Goal: Register for event/course: Register for event/course

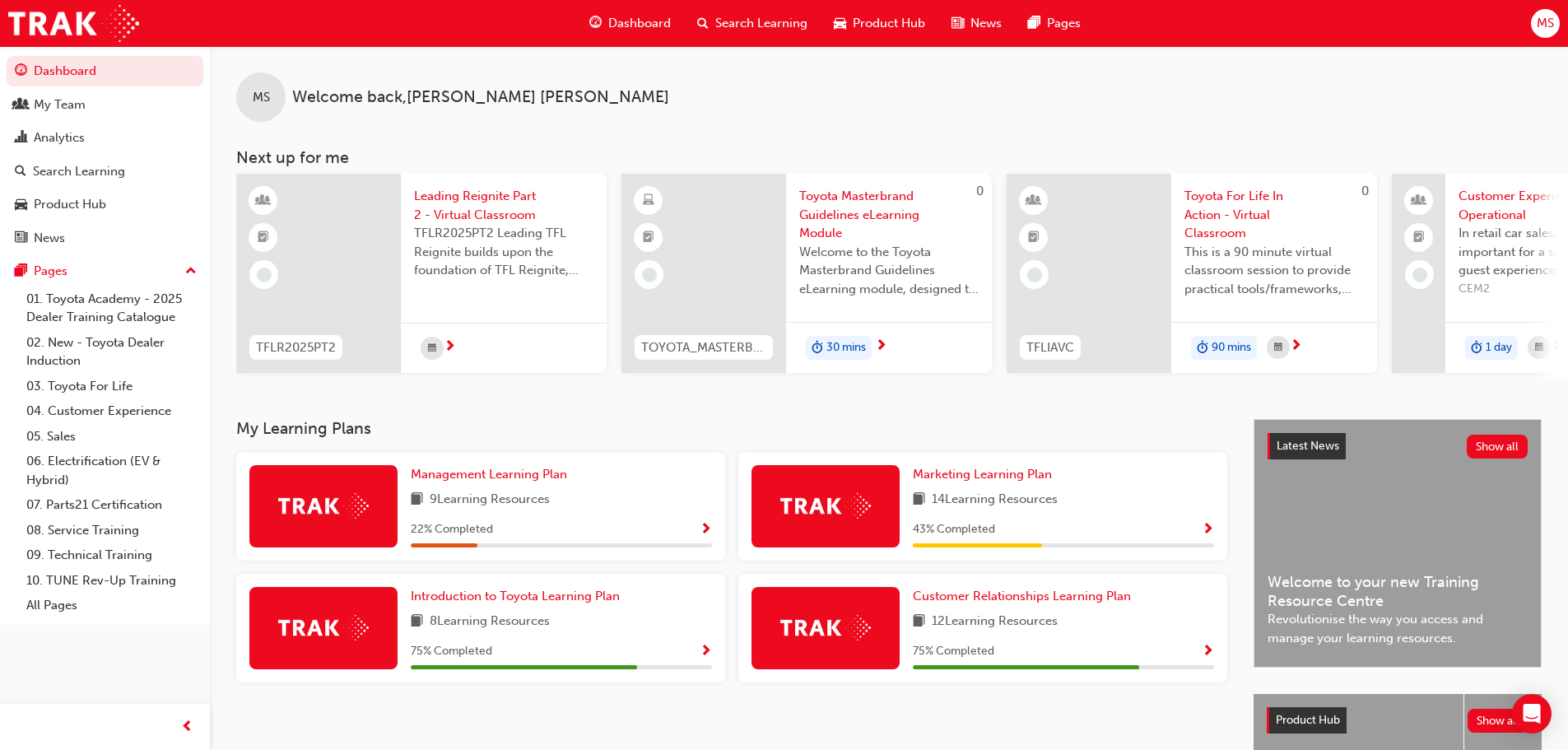
click at [738, 16] on span "Search Learning" at bounding box center [761, 23] width 92 height 19
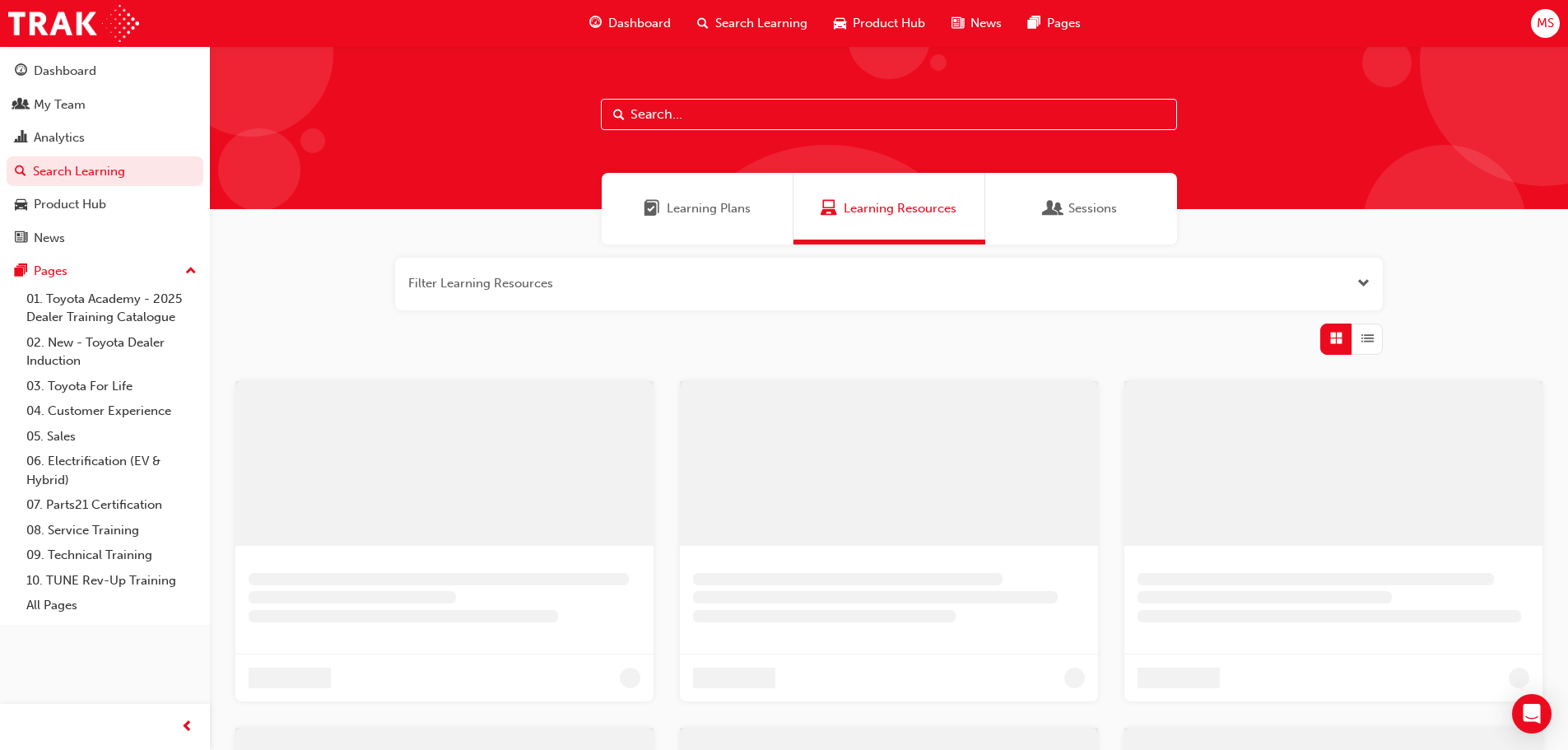
click at [761, 114] on input "text" at bounding box center [889, 114] width 576 height 31
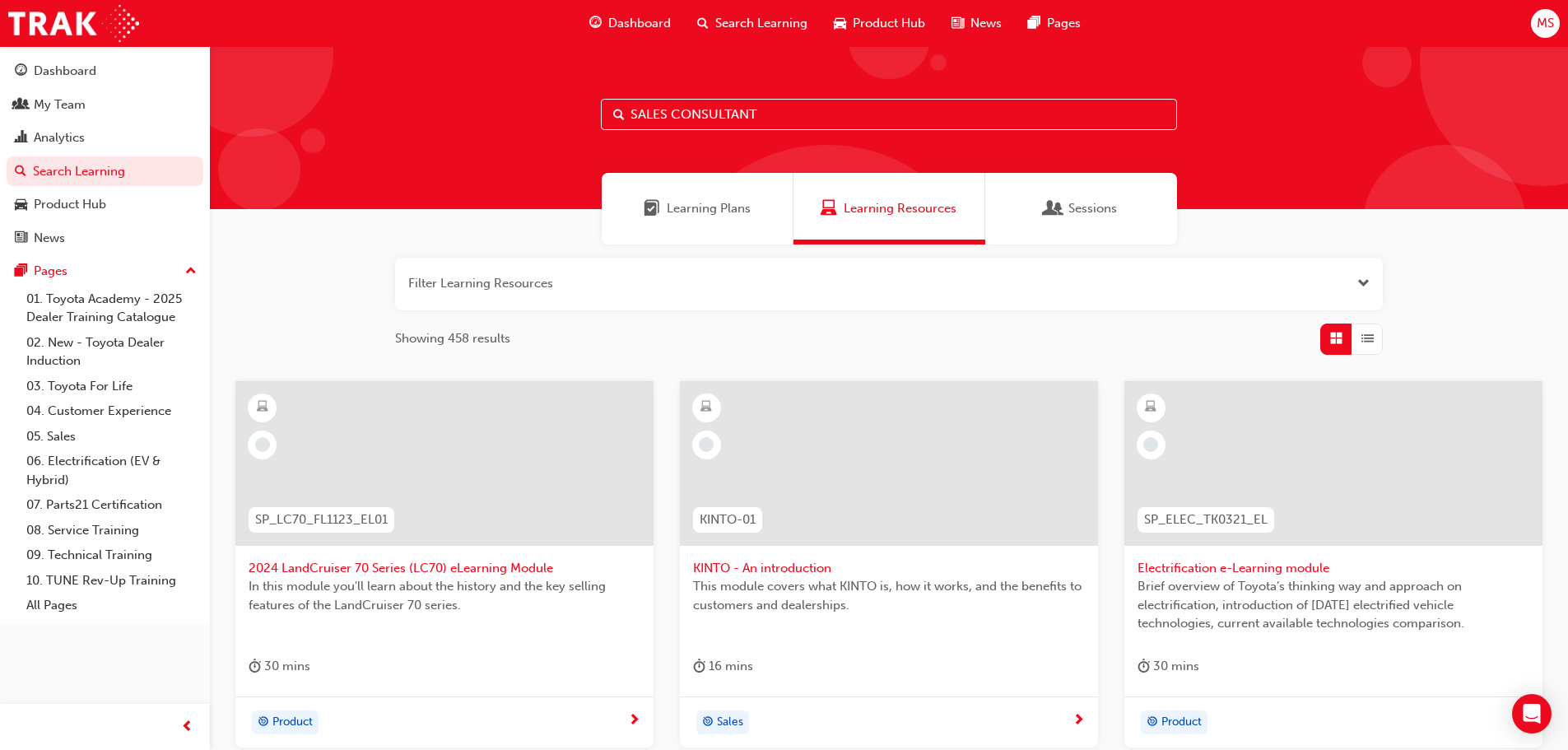
type input "SALES CONSULTANT"
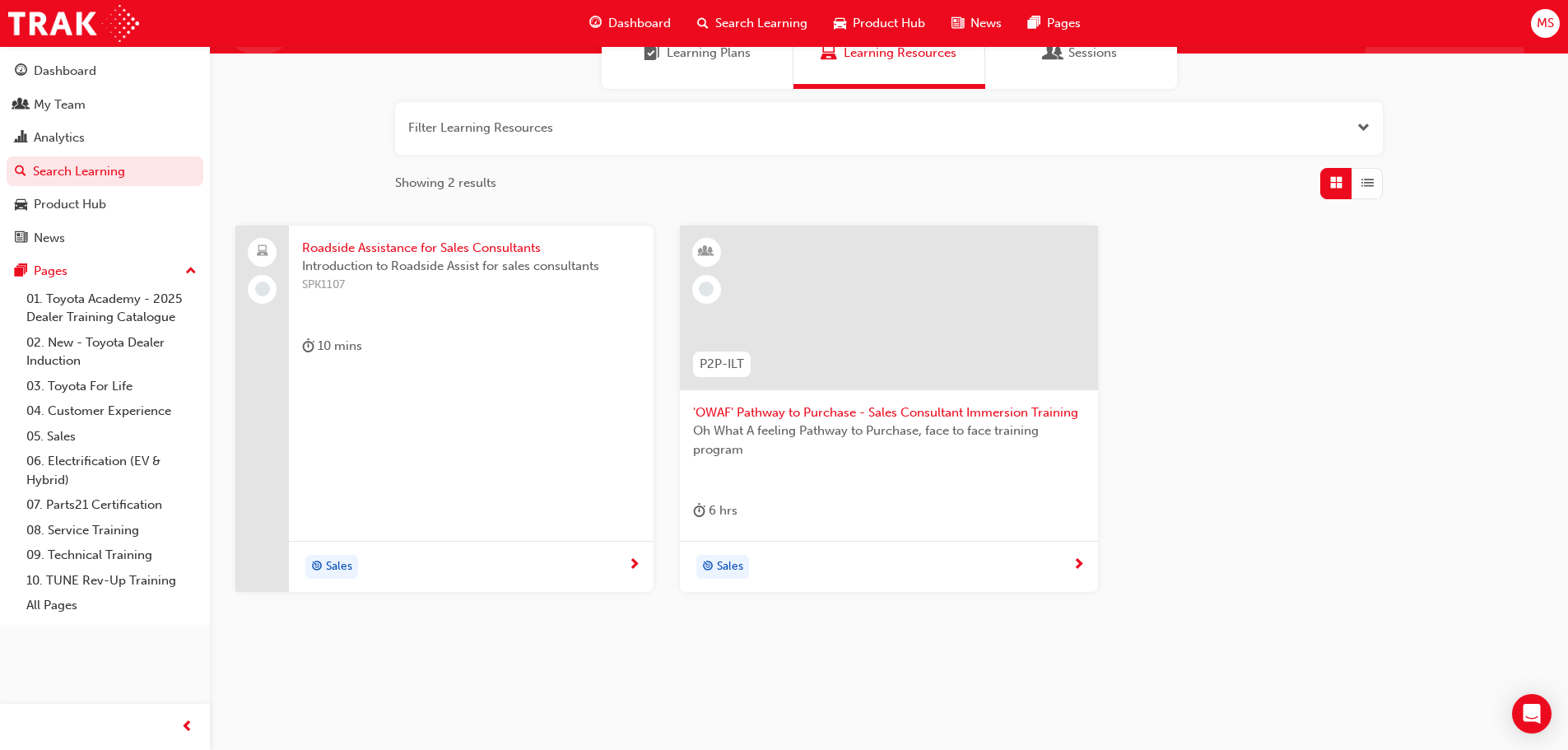
scroll to position [157, 0]
click at [987, 405] on span "'OWAF' Pathway to Purchase - Sales Consultant Immersion Training" at bounding box center [889, 411] width 392 height 19
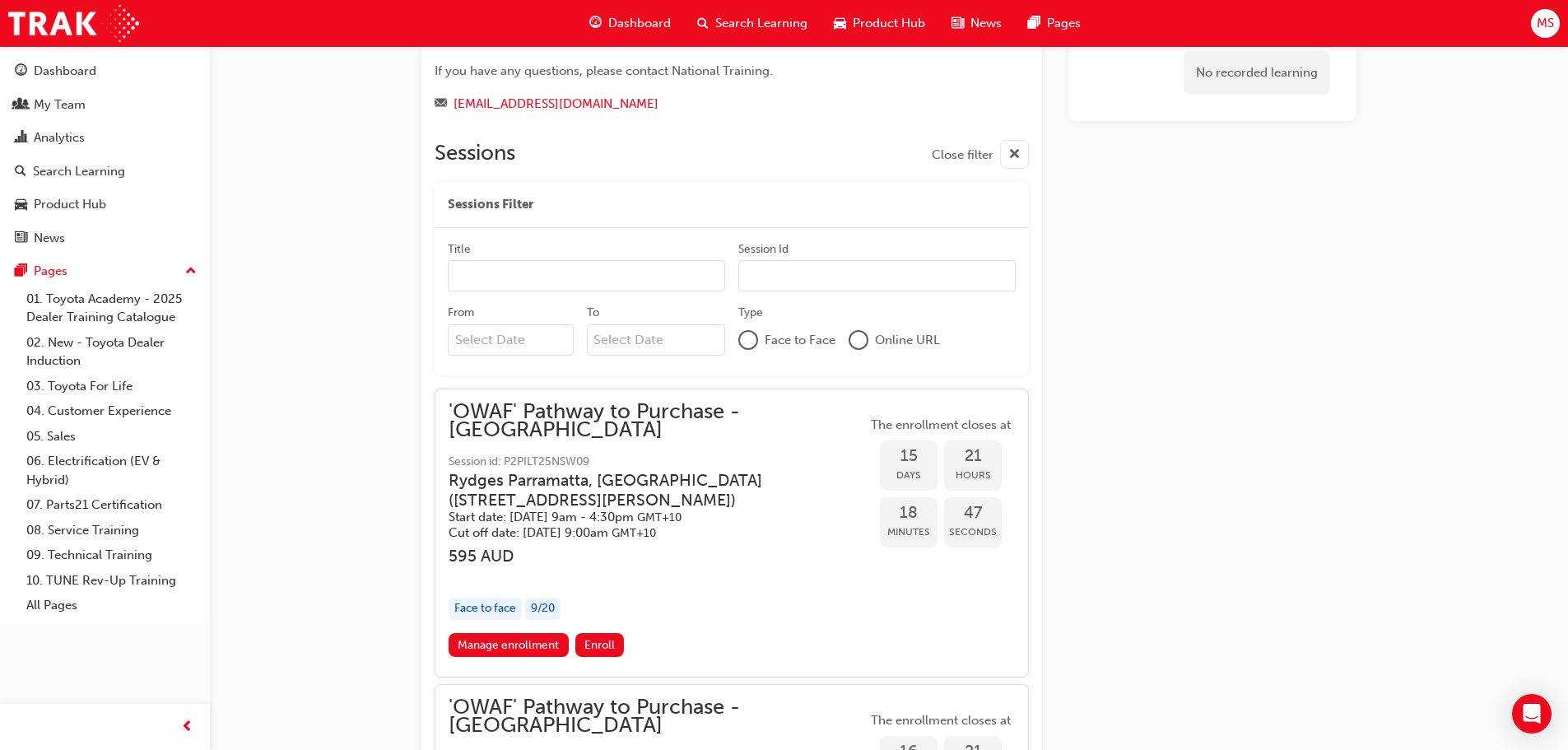
scroll to position [1583, 0]
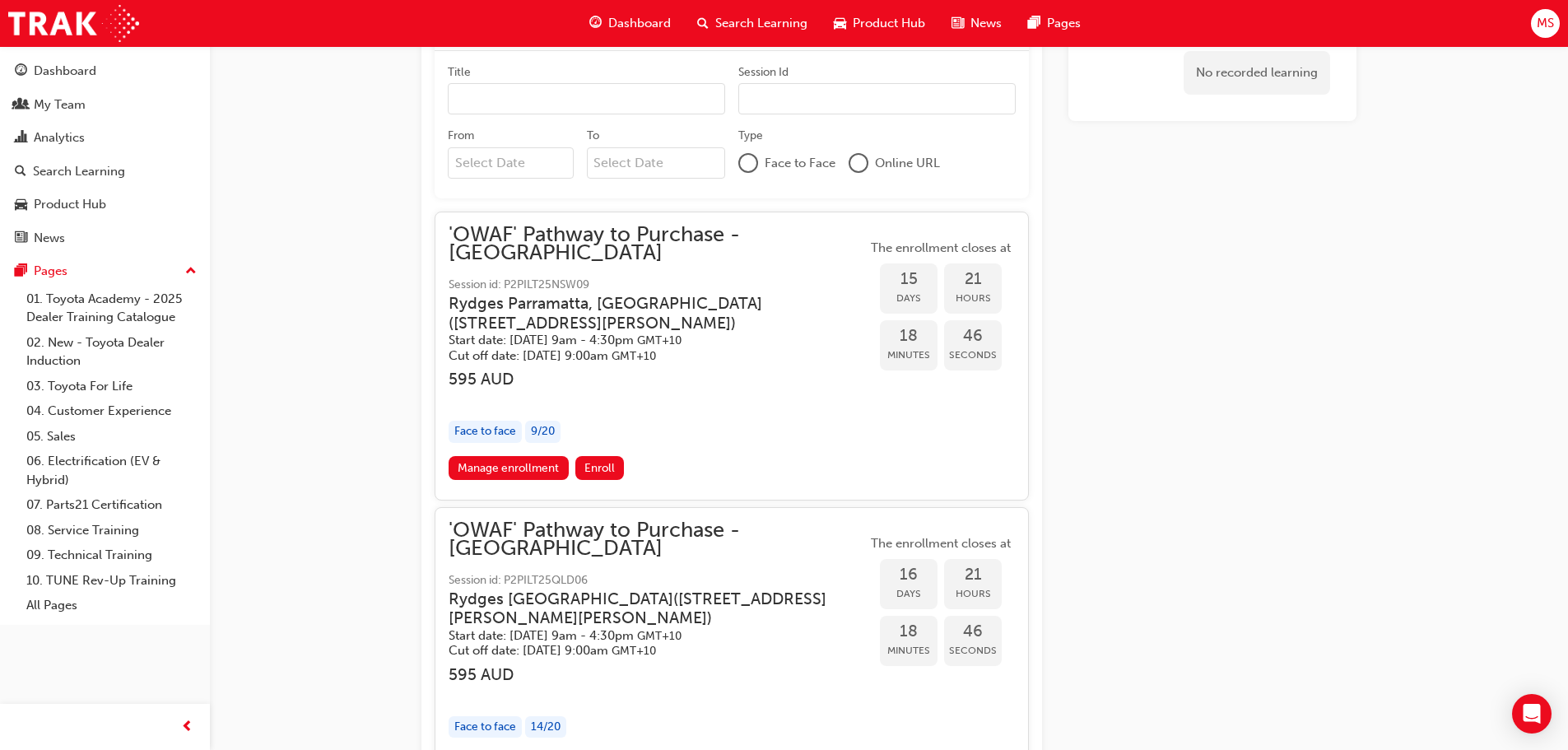
click at [656, 225] on span "'OWAF' Pathway to Purchase - Sydney" at bounding box center [658, 243] width 418 height 37
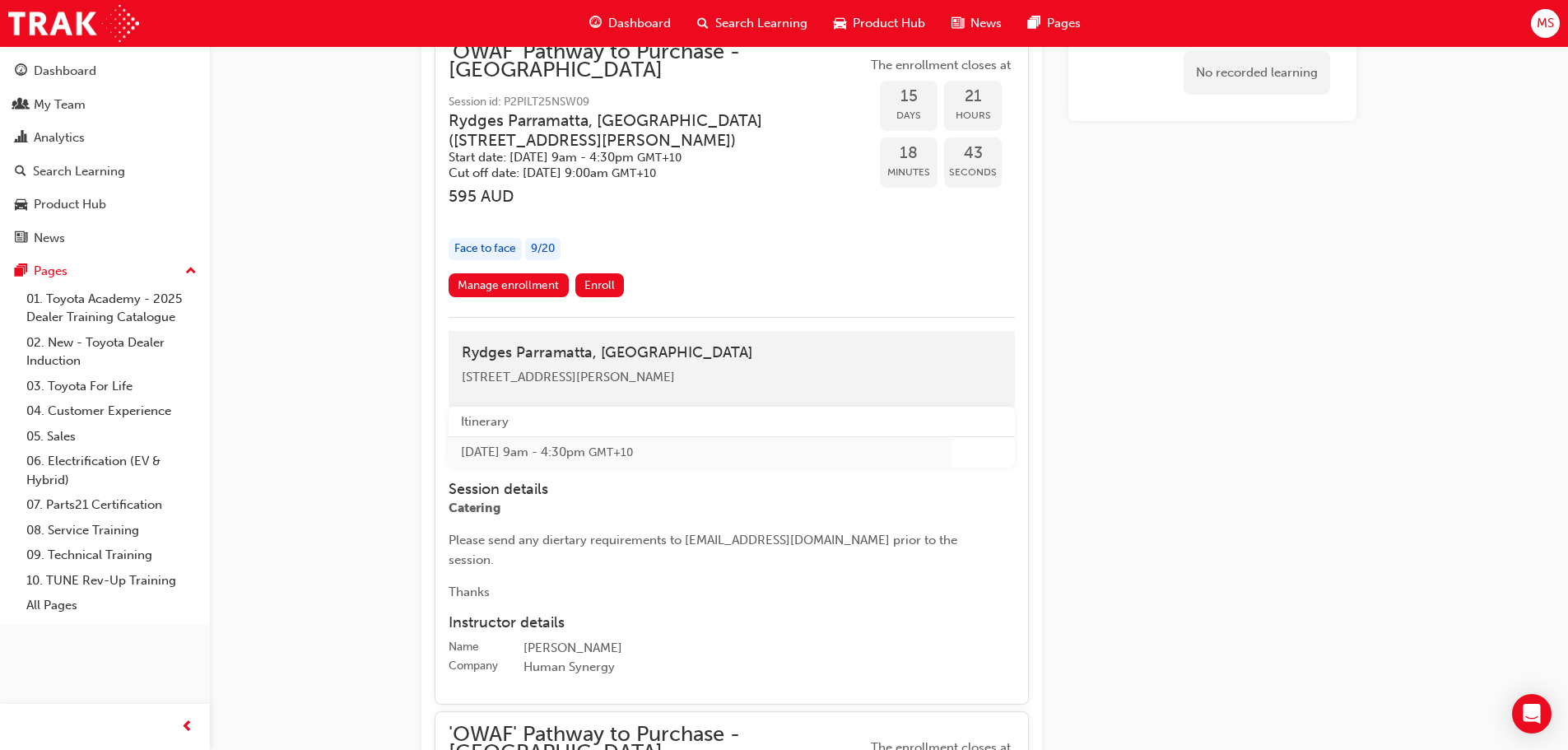
scroll to position [1665, 0]
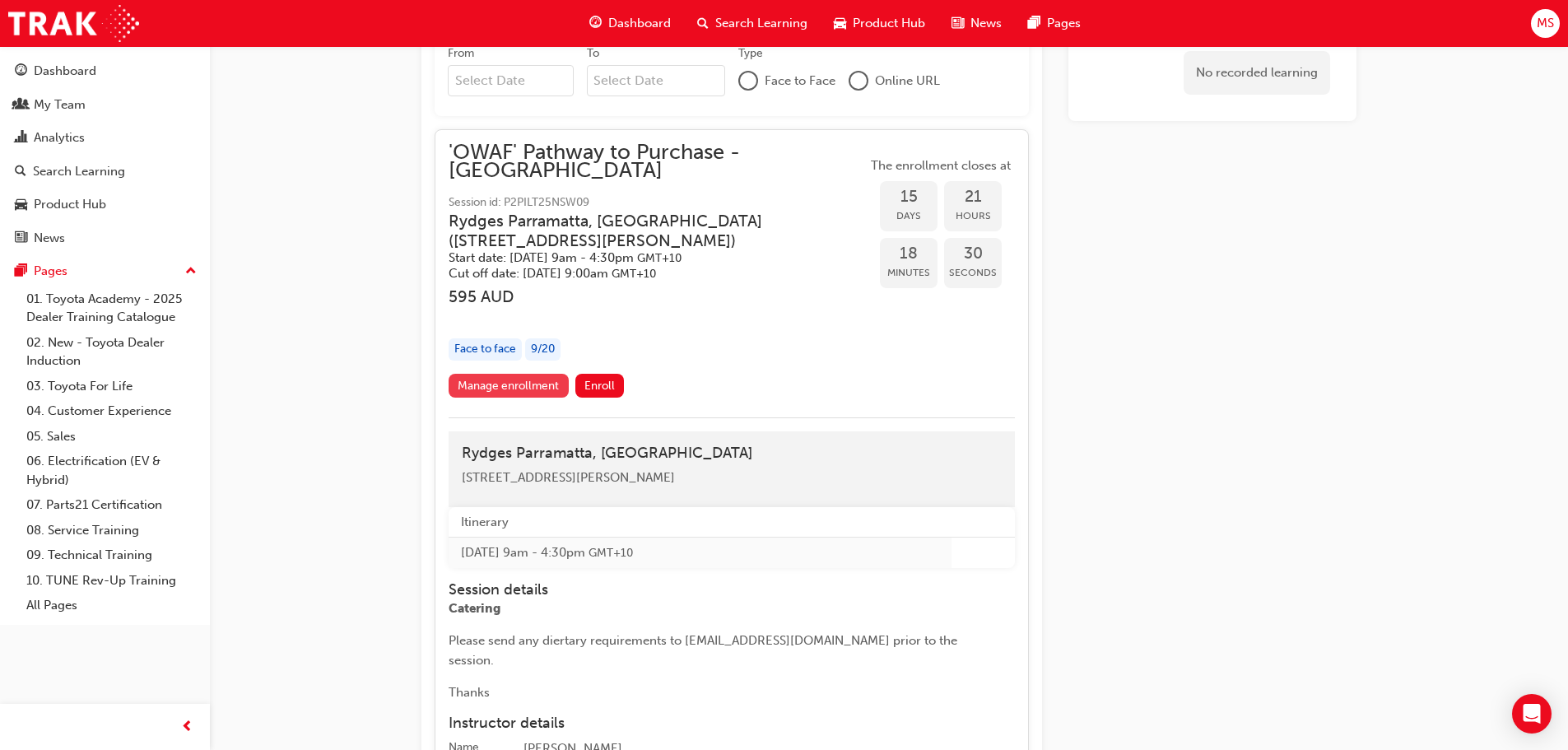
click at [533, 374] on link "Manage enrollment" at bounding box center [509, 386] width 120 height 24
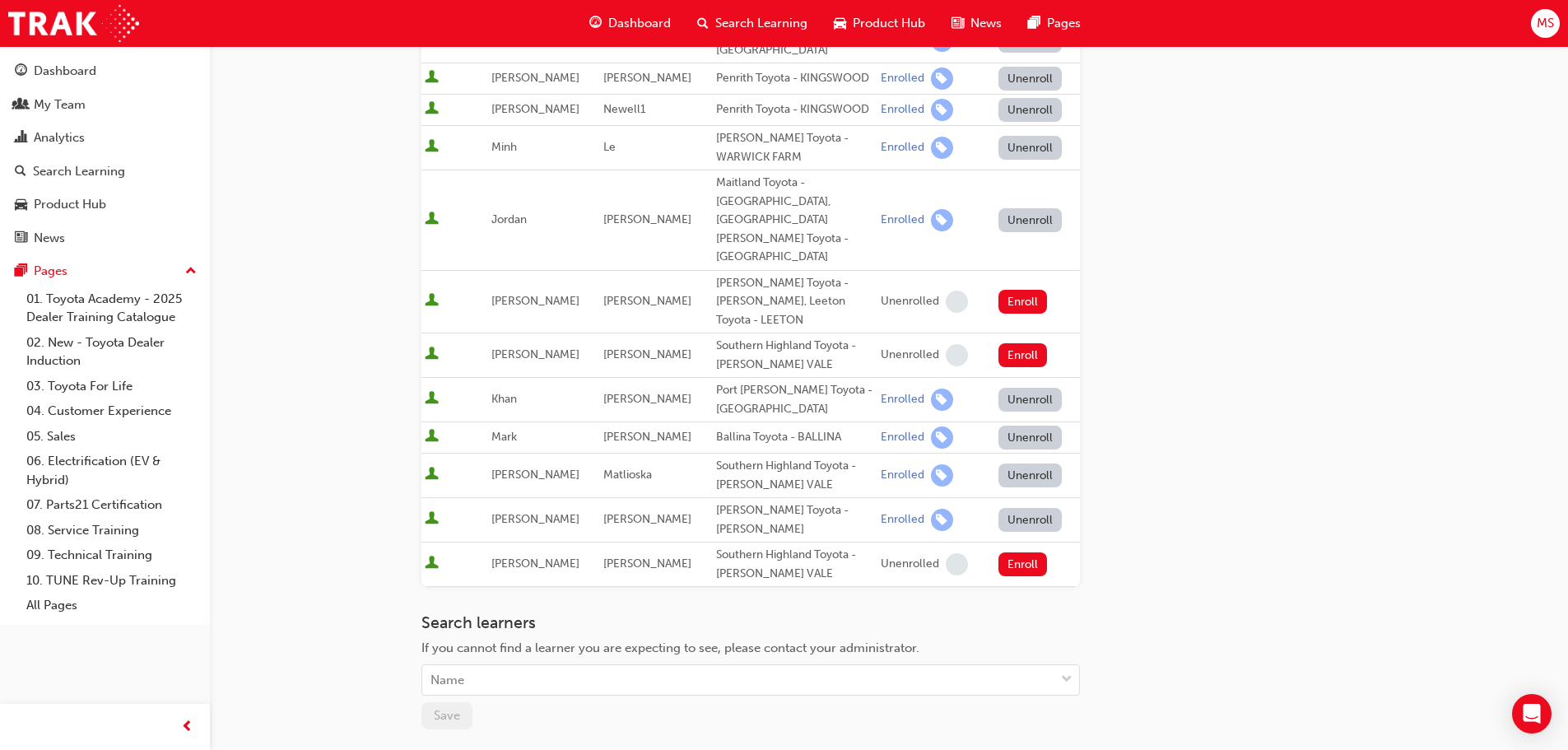
scroll to position [457, 0]
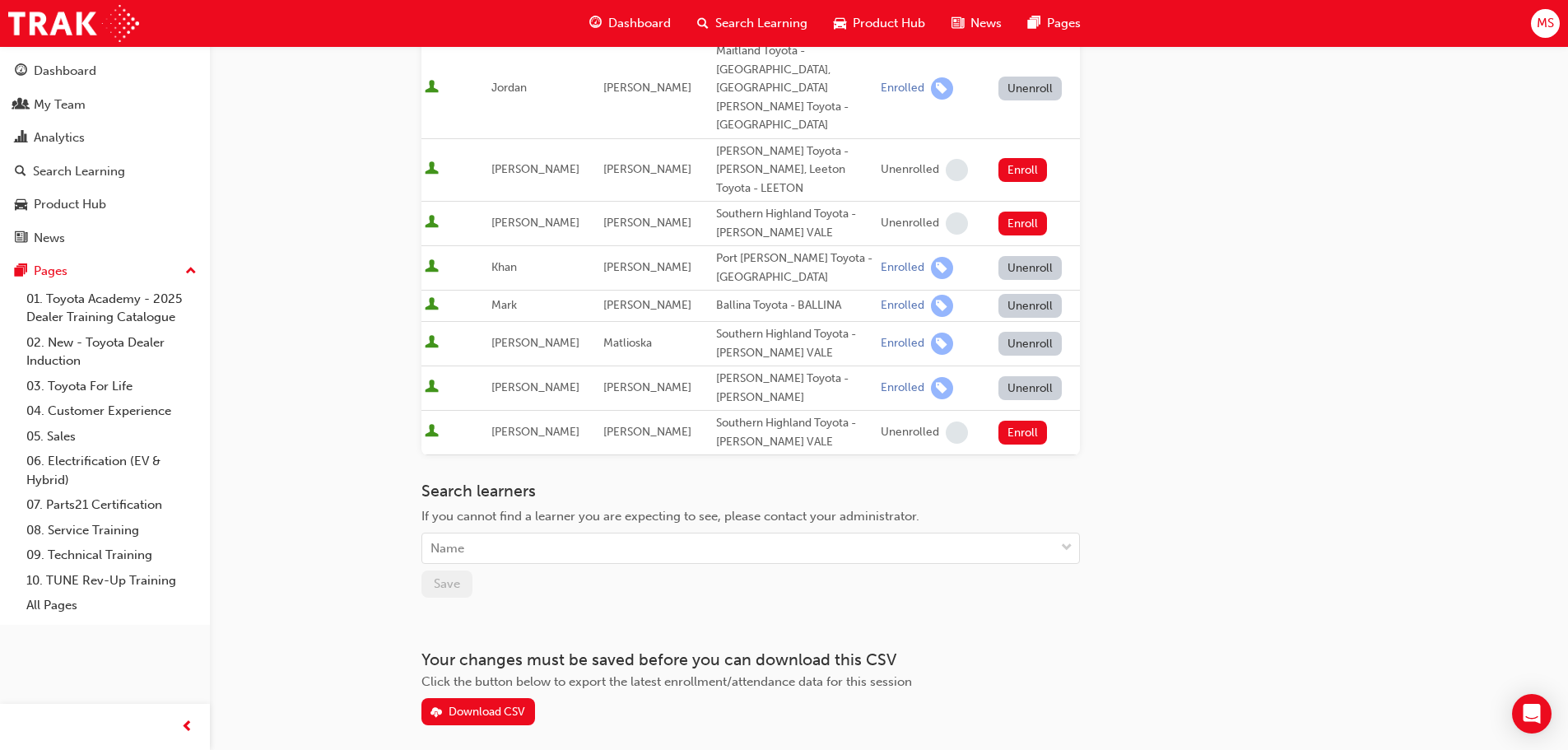
click at [544, 481] on div "Search learners If you cannot find a learner you are expecting to see, please c…" at bounding box center [750, 522] width 658 height 82
click at [495, 534] on div "Name" at bounding box center [738, 548] width 632 height 29
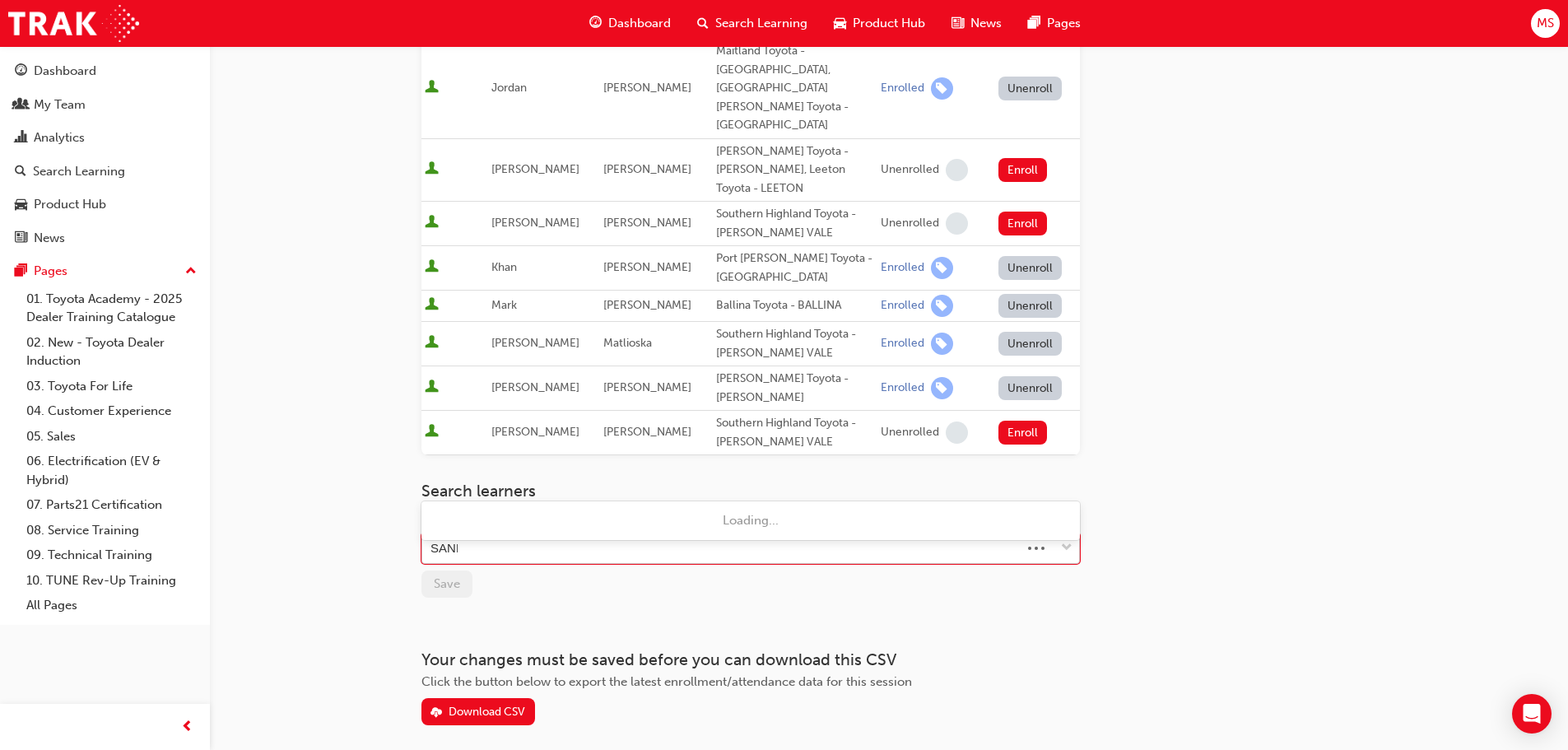
type input "SANIL"
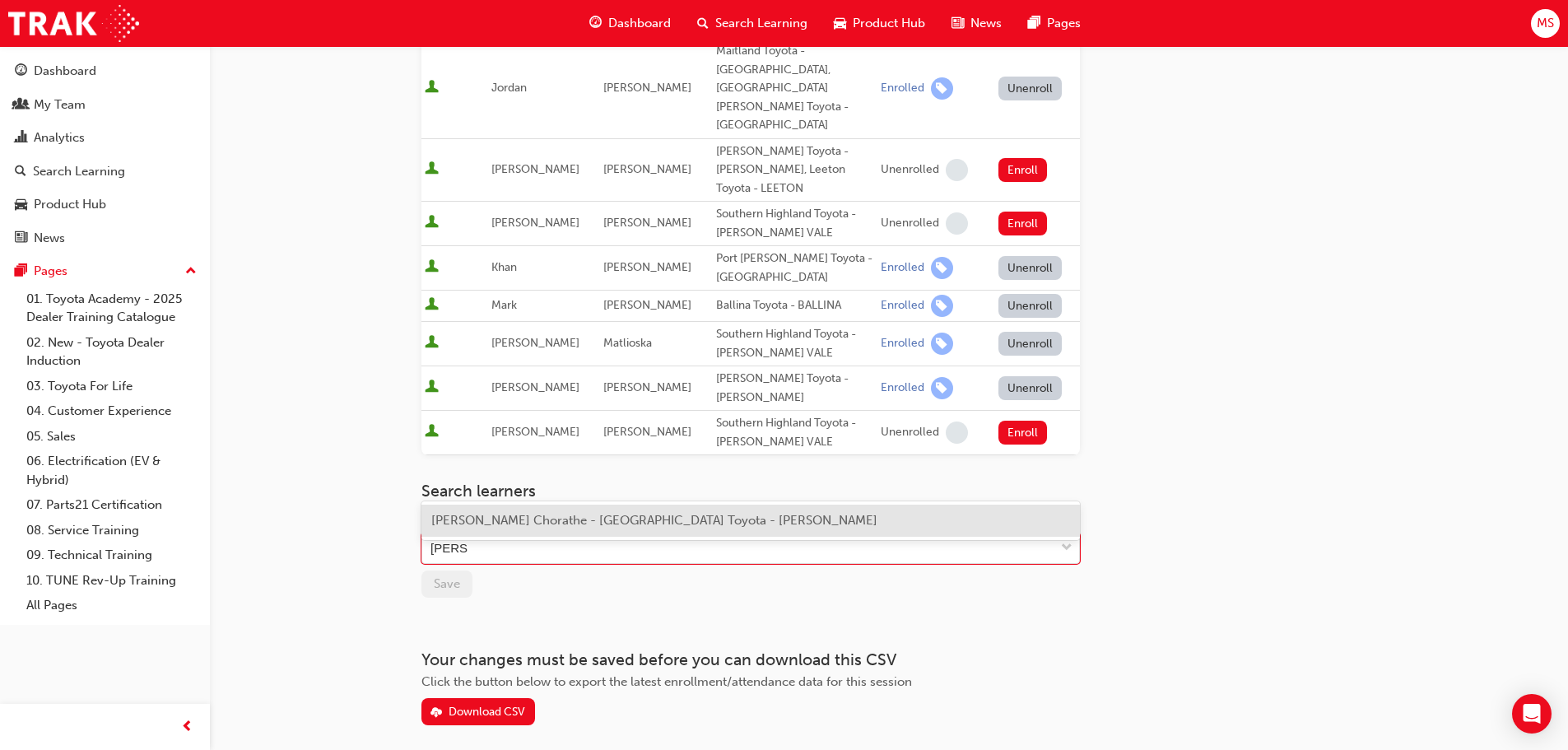
click at [572, 521] on span "Sanil Chorathe - Canberra Toyota - PHILLIP" at bounding box center [654, 520] width 446 height 15
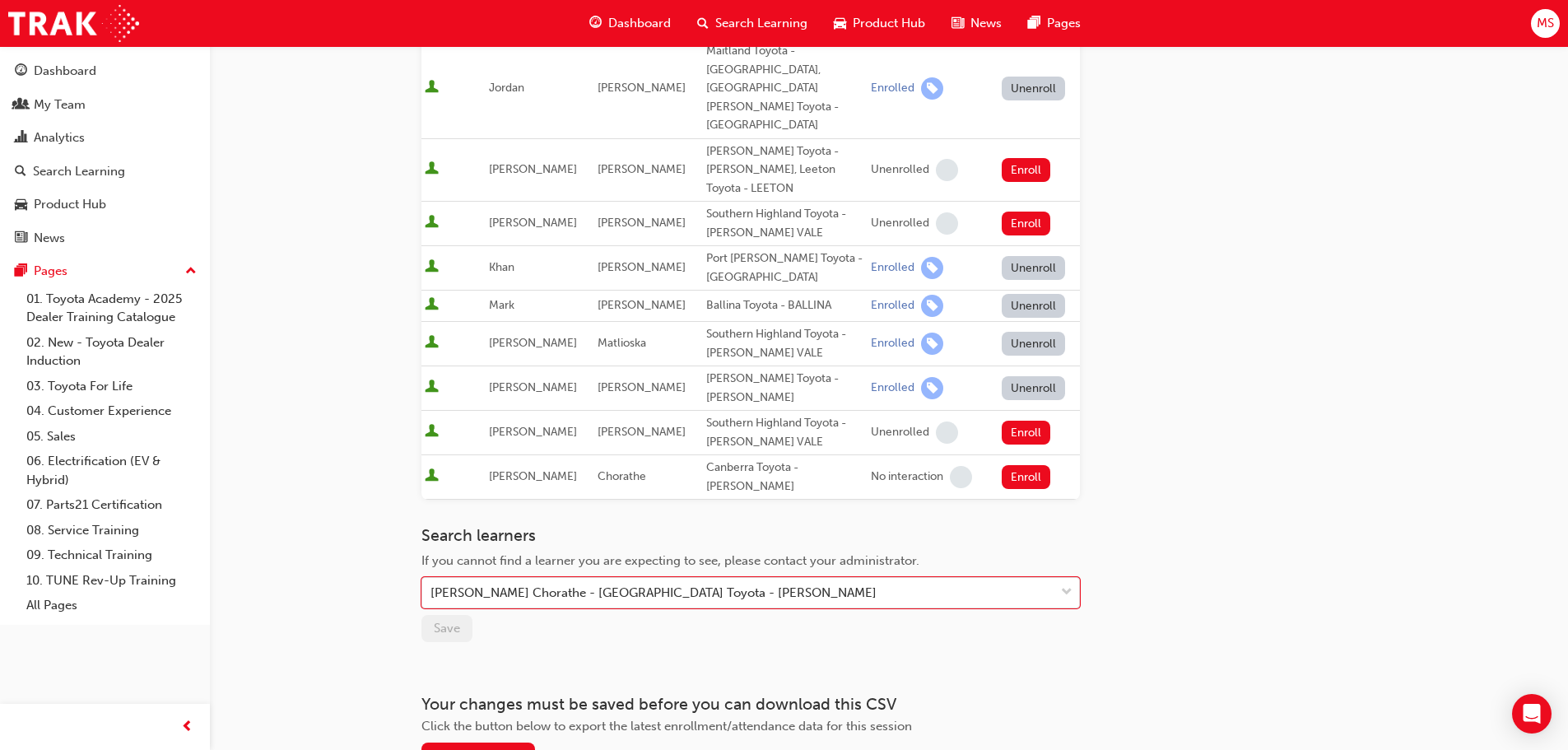
click at [792, 561] on div "Go to session detail page Manage enrollment for 'OWAF' Pathway to Purchase - Sy…" at bounding box center [750, 179] width 658 height 1180
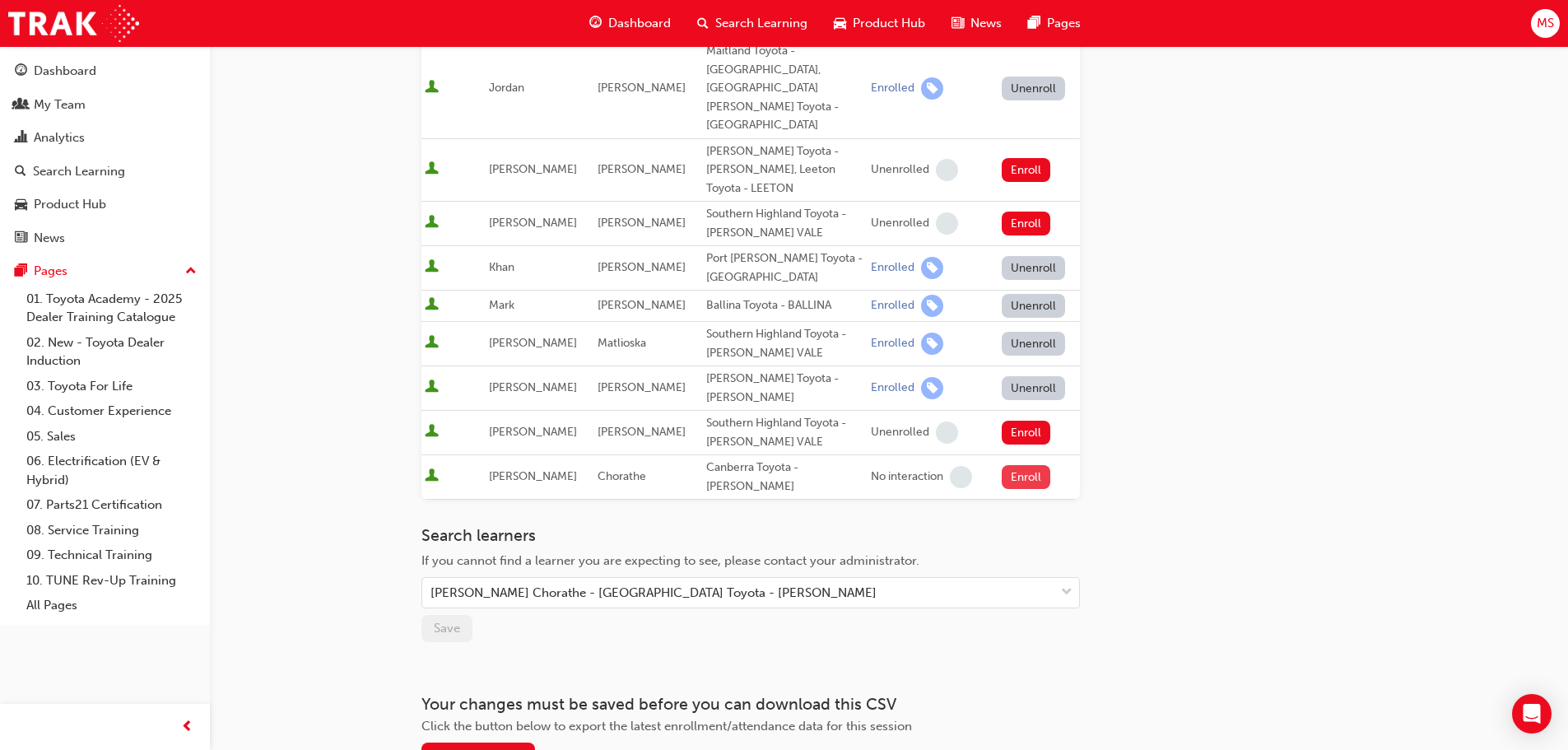
click at [1031, 465] on button "Enroll" at bounding box center [1026, 477] width 49 height 24
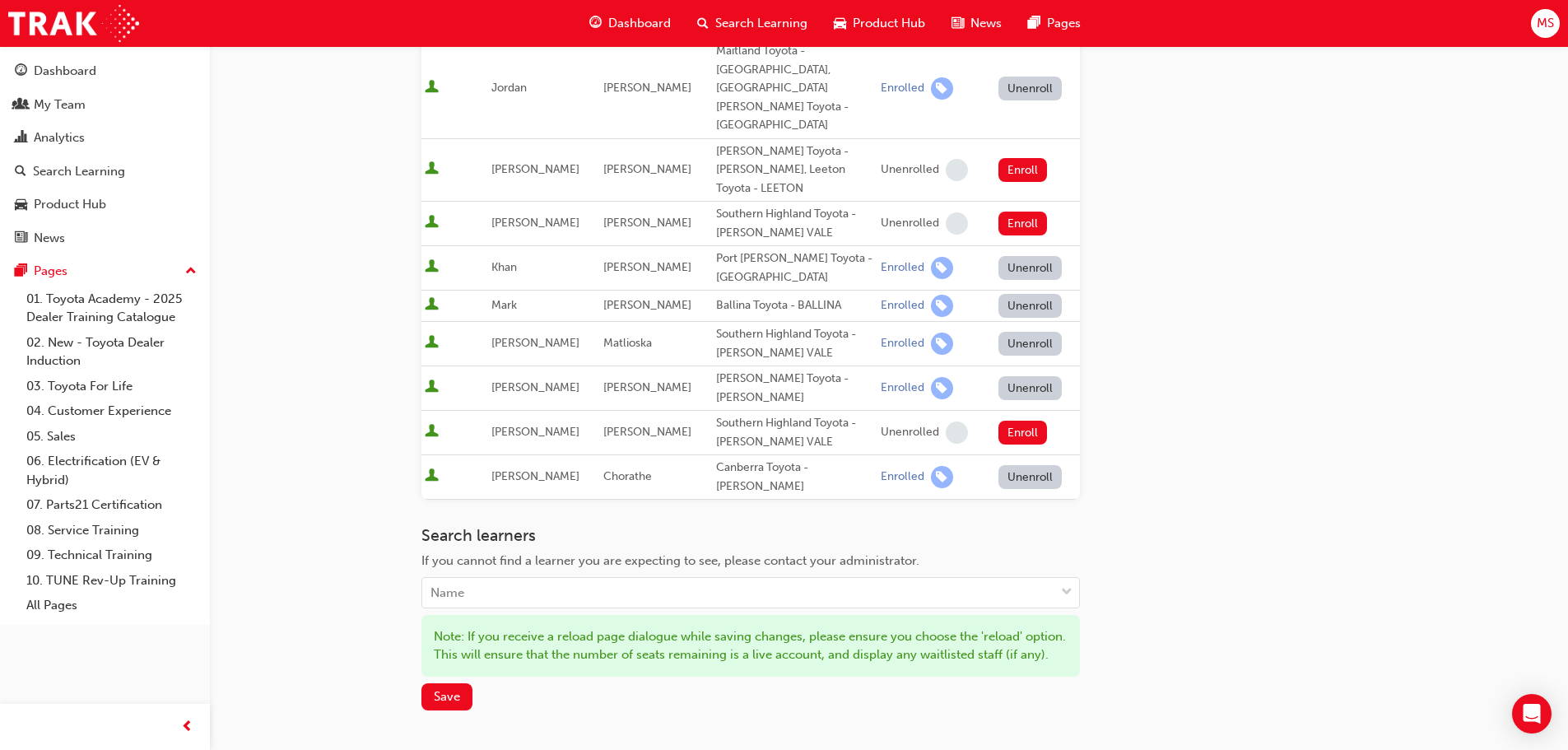
click at [1201, 555] on div "Go to session detail page Manage enrollment for 'OWAF' Pathway to Purchase - Sy…" at bounding box center [888, 213] width 935 height 1248
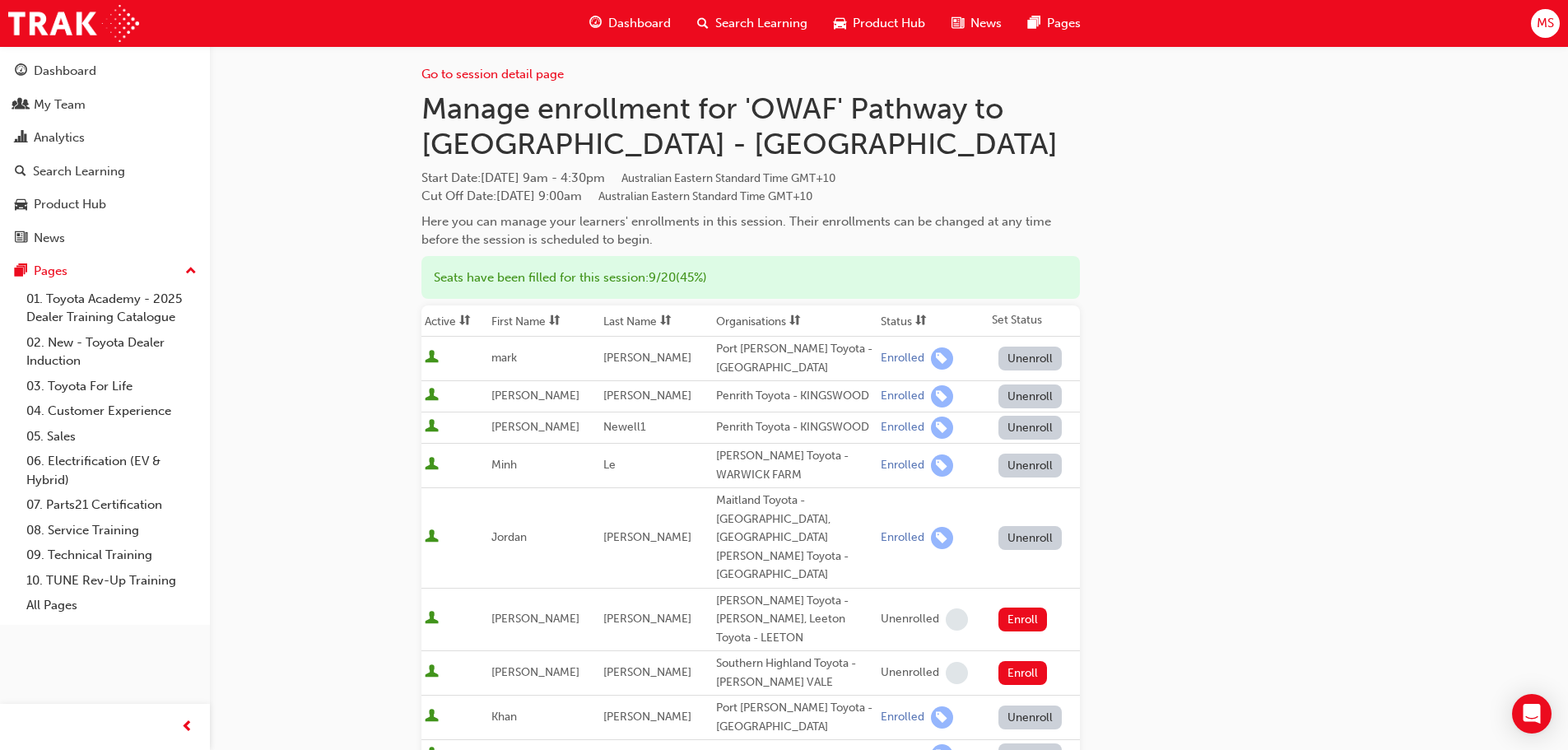
scroll to position [0, 0]
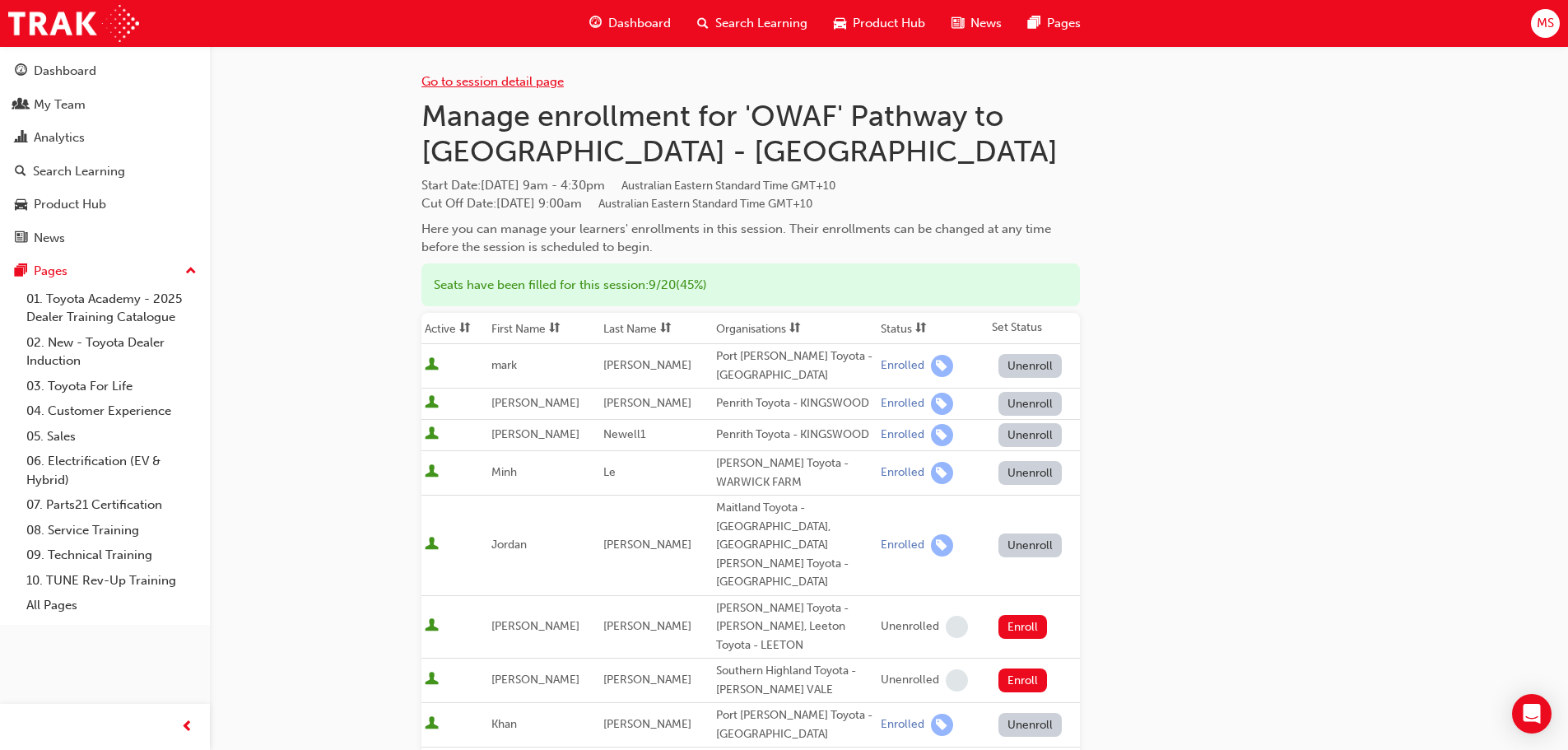
click at [486, 79] on link "Go to session detail page" at bounding box center [492, 81] width 142 height 15
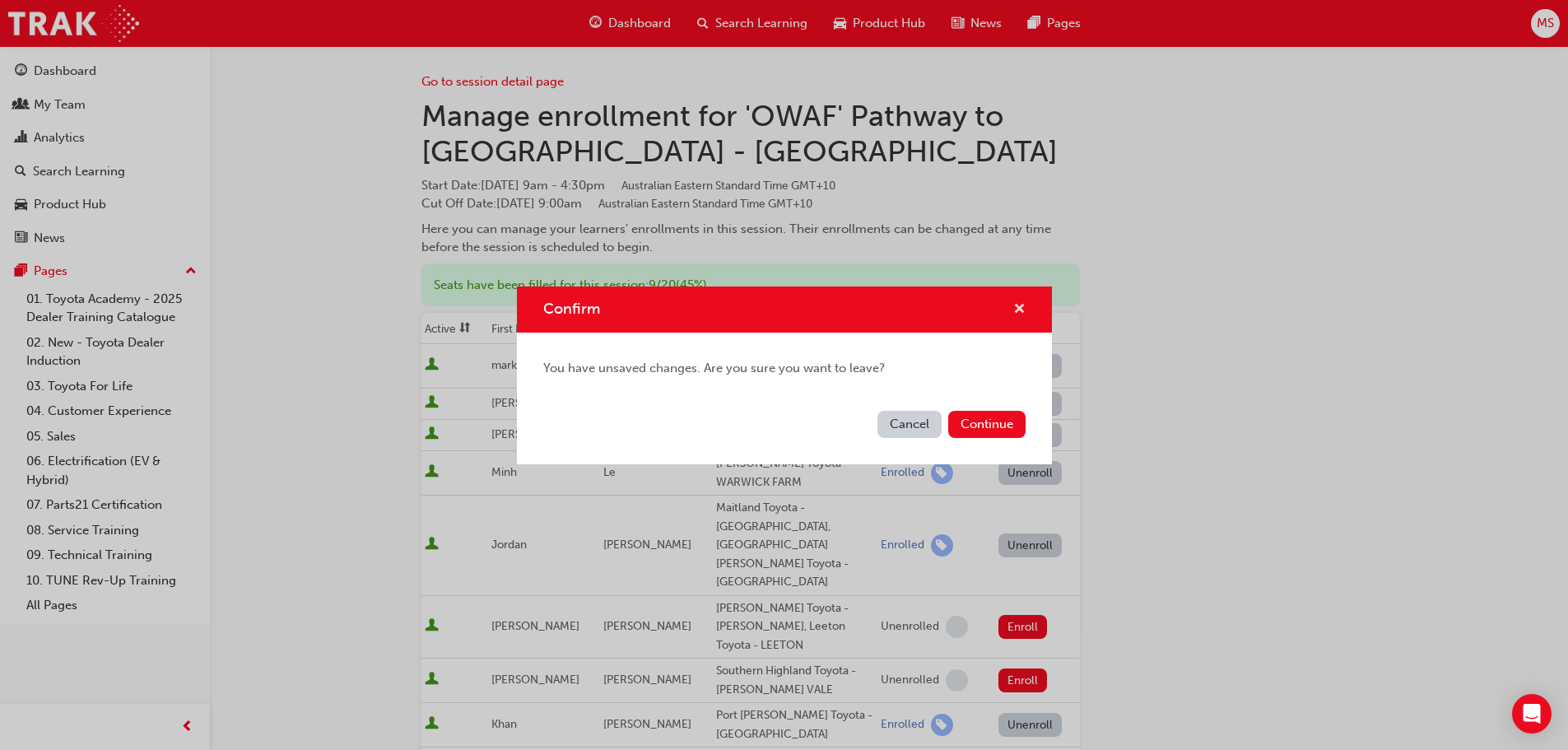
click at [1023, 303] on span "cross-icon" at bounding box center [1019, 310] width 12 height 15
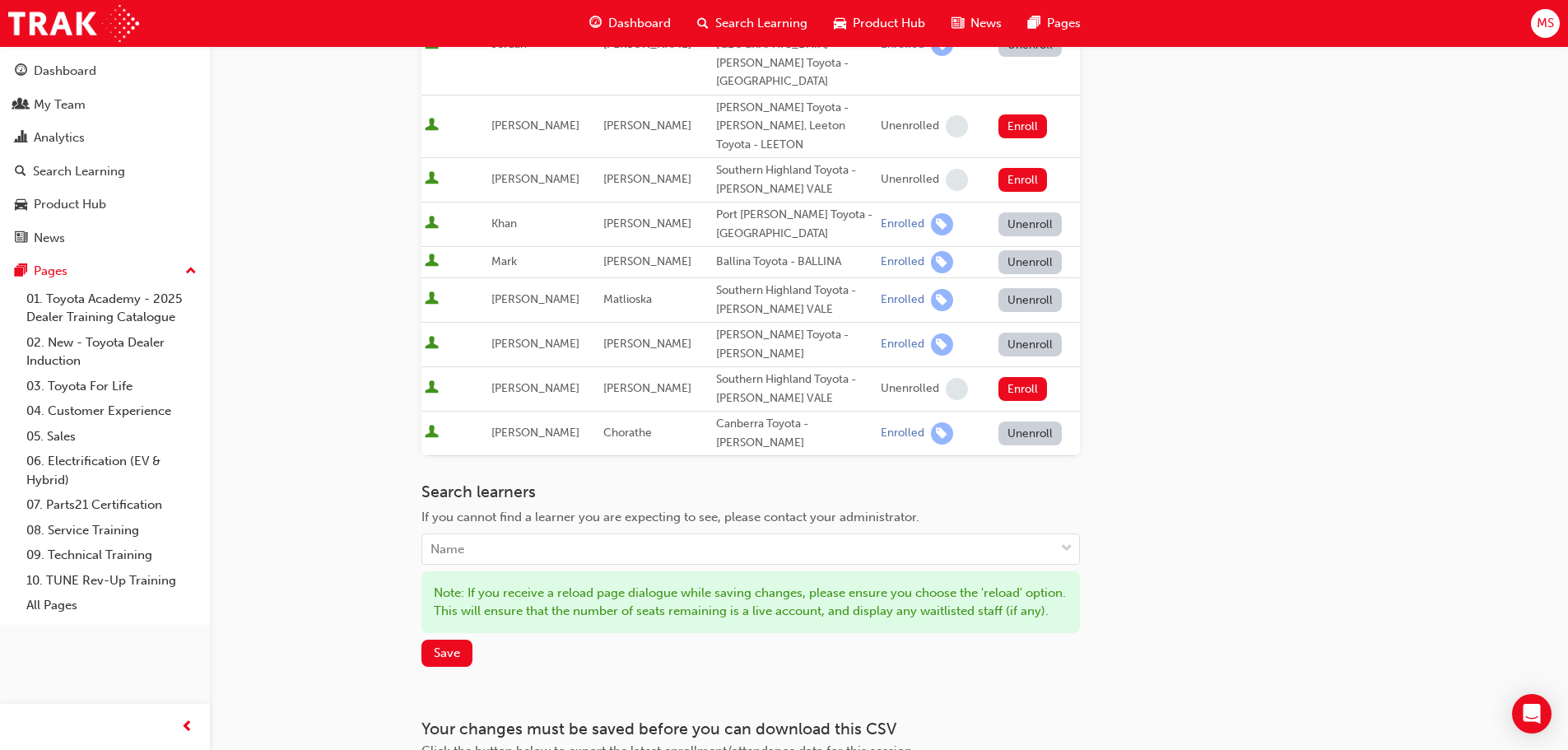
scroll to position [575, 0]
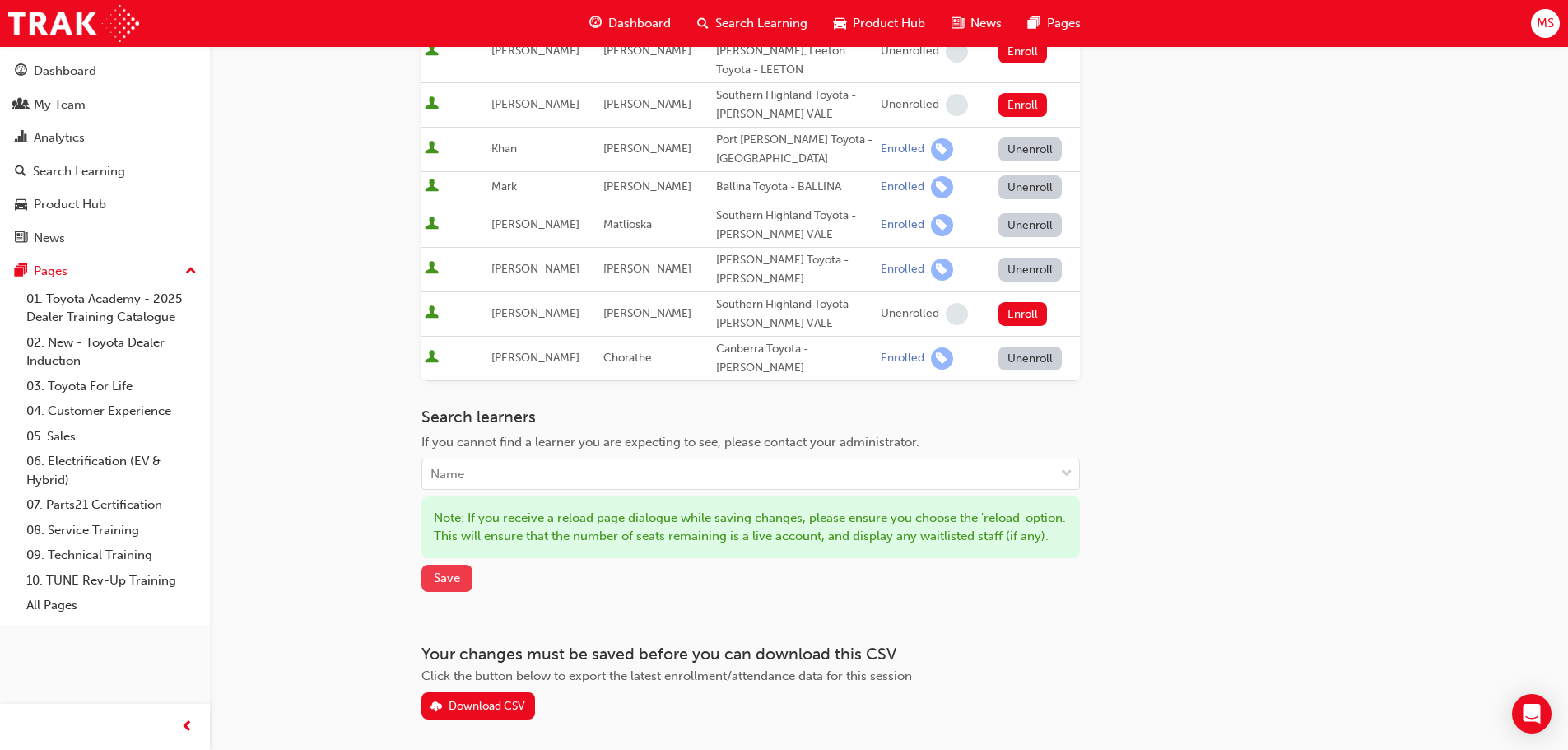
click at [449, 570] on span "Save" at bounding box center [447, 577] width 26 height 15
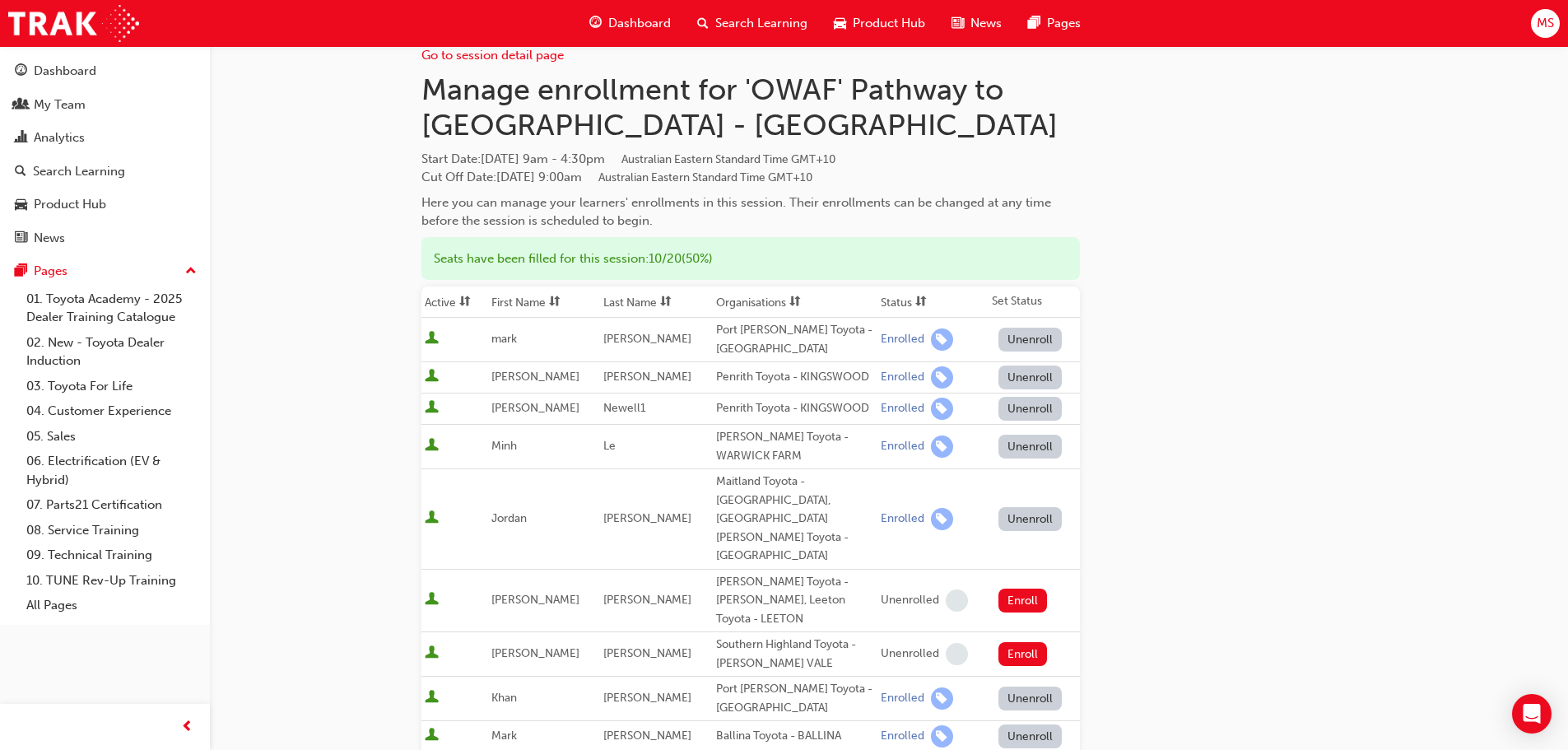
scroll to position [0, 0]
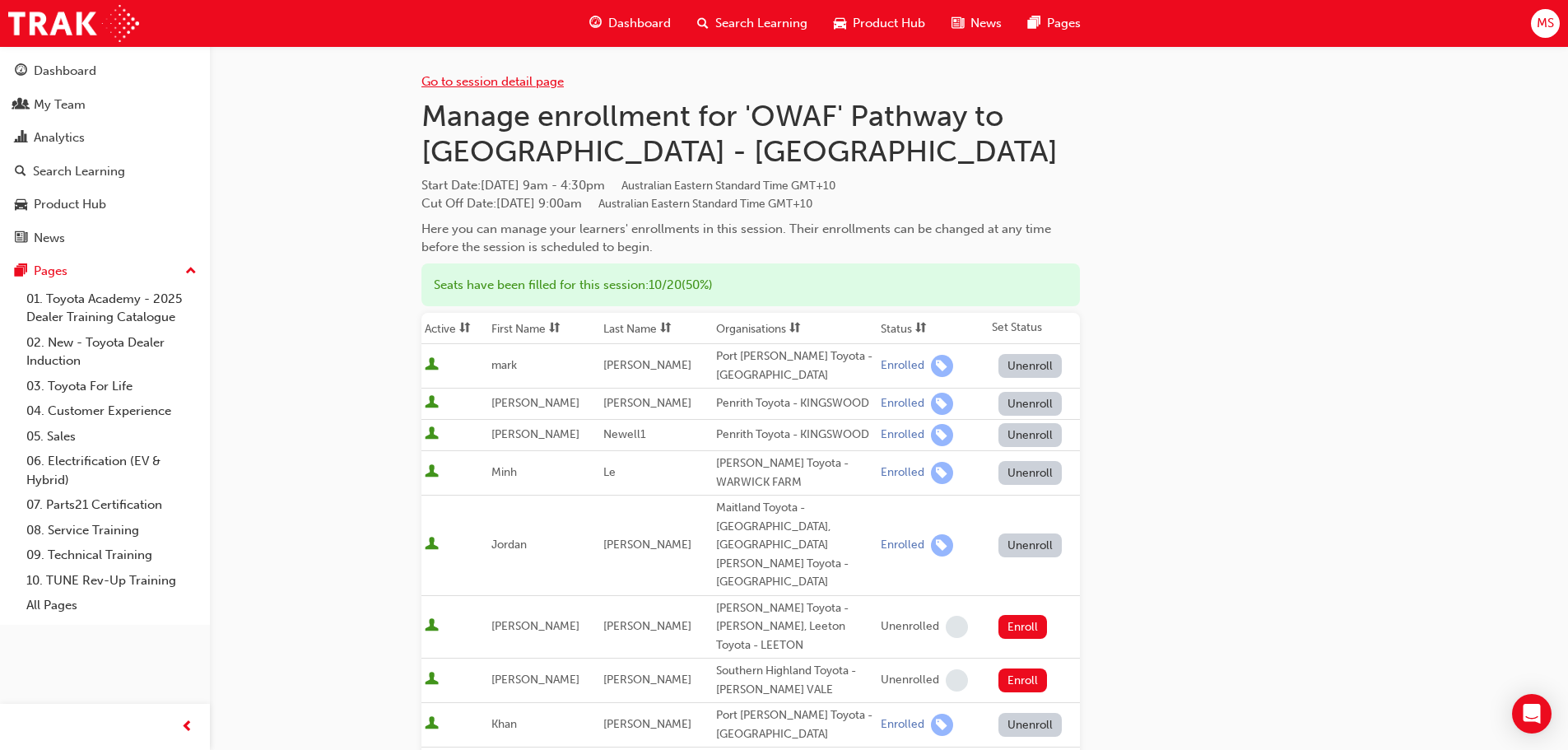
click at [449, 79] on link "Go to session detail page" at bounding box center [492, 81] width 142 height 15
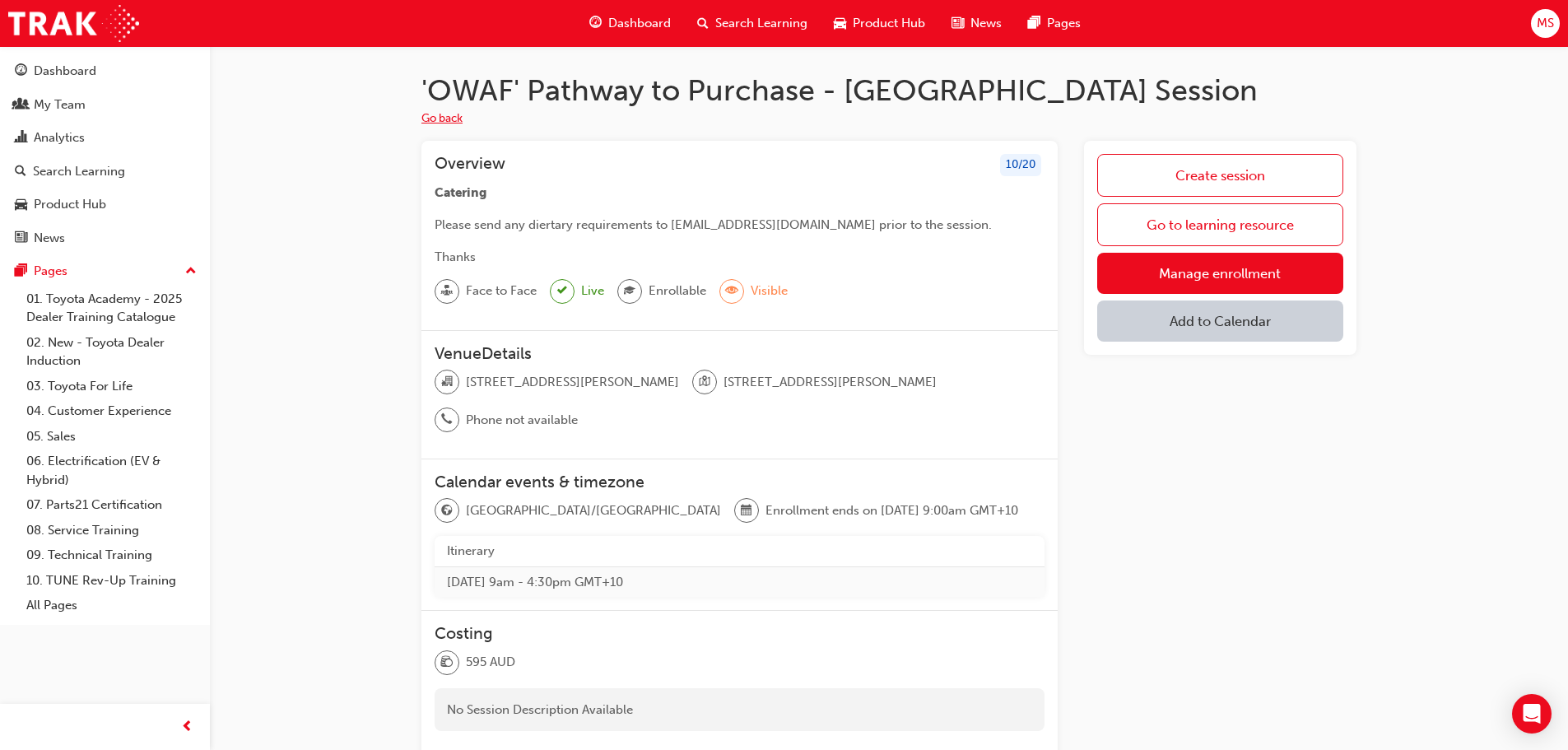
click at [428, 119] on button "Go back" at bounding box center [441, 118] width 41 height 19
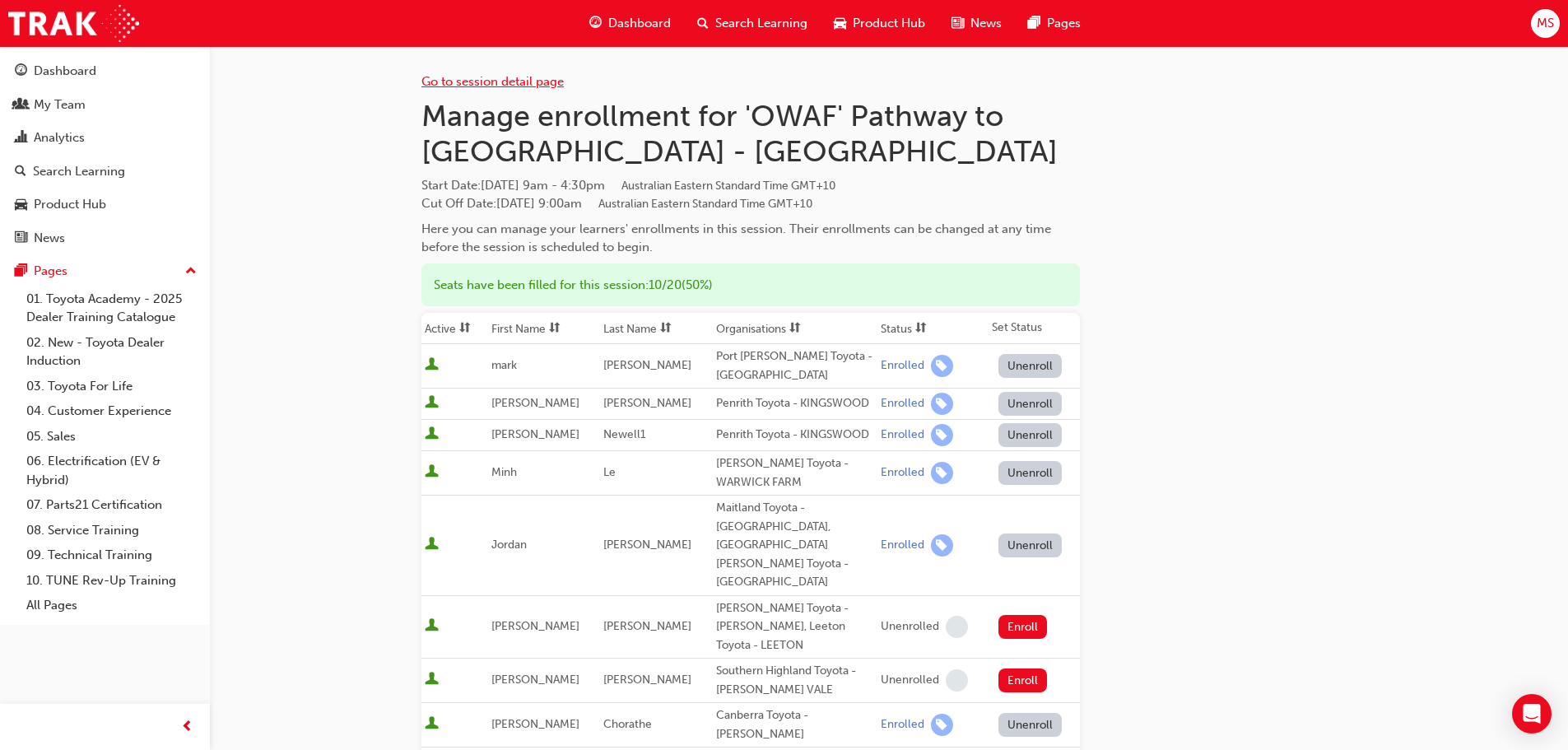
click at [480, 88] on link "Go to session detail page" at bounding box center [492, 81] width 142 height 15
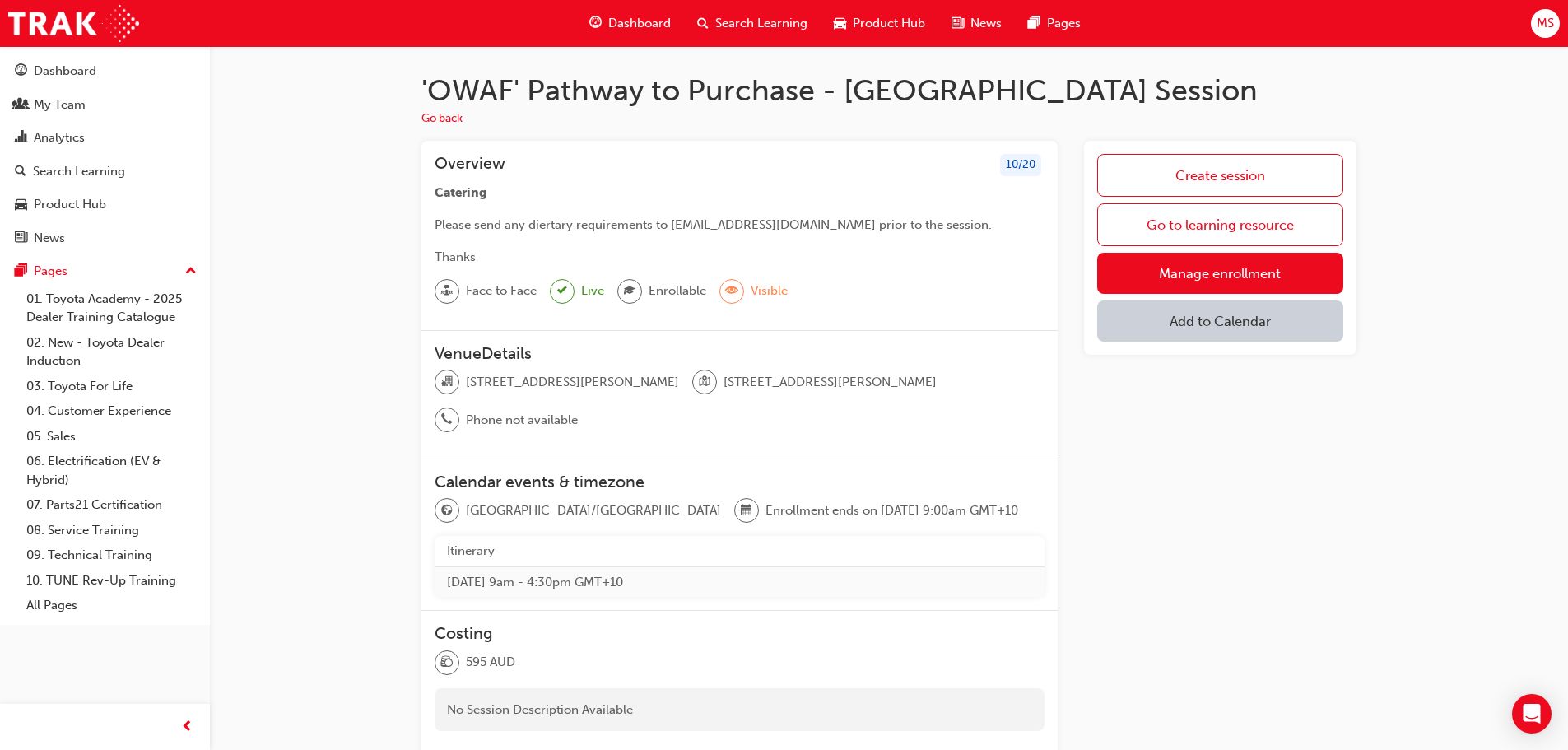
click at [466, 114] on ul "Go back" at bounding box center [888, 119] width 935 height 20
click at [459, 117] on button "Go back" at bounding box center [441, 118] width 41 height 19
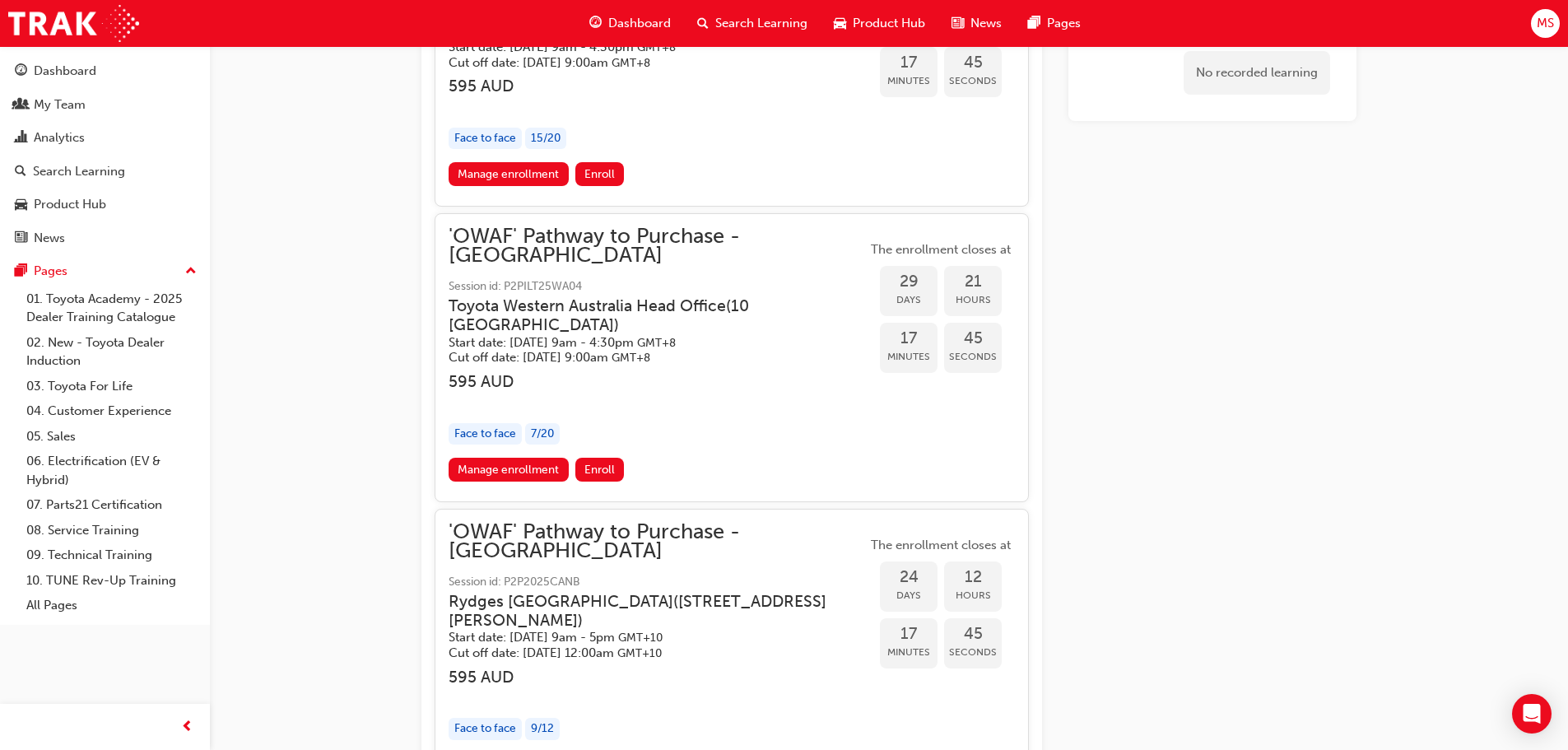
scroll to position [2817, 0]
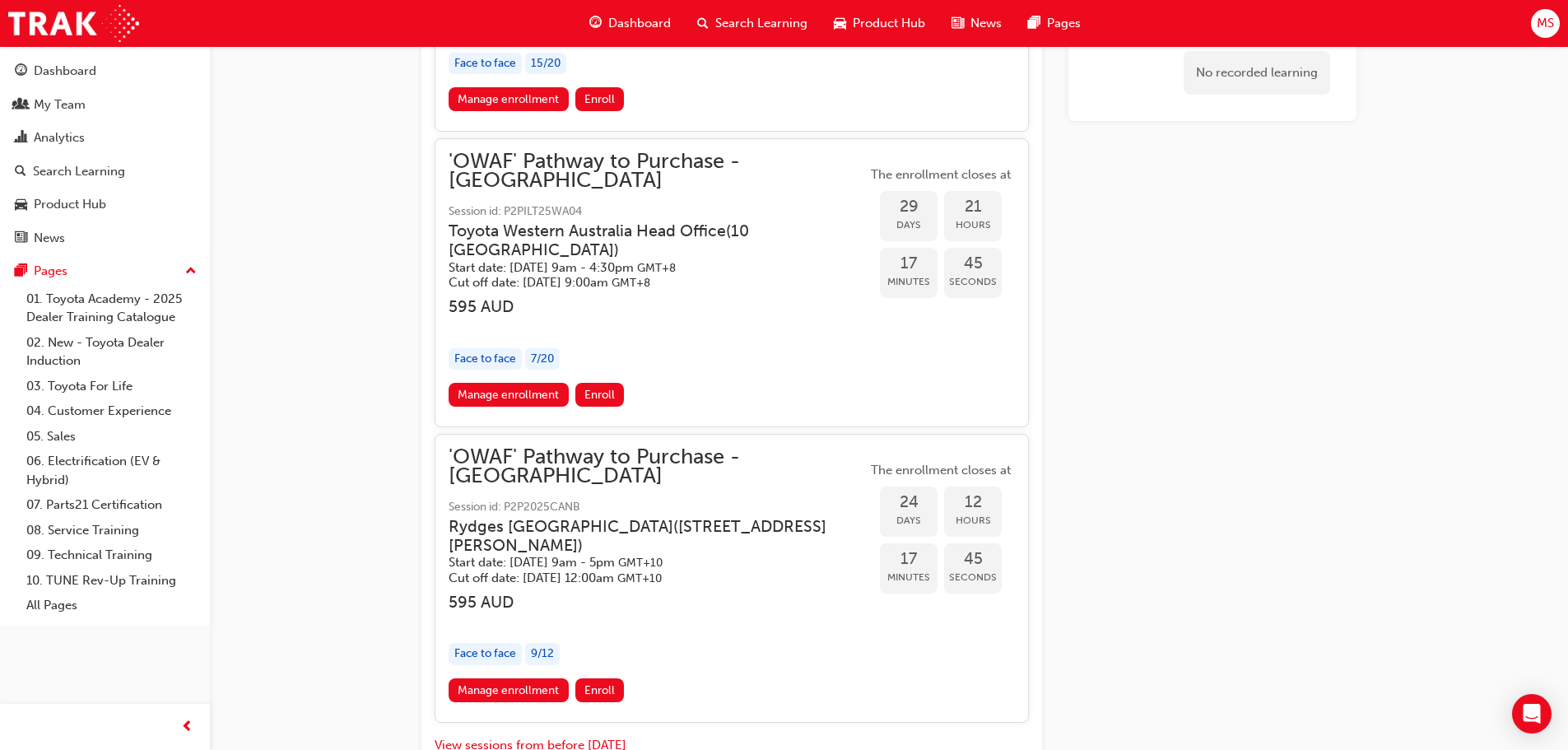
click at [769, 517] on h3 "Rydges Canberra ( 17 Canberra Avenue, Forrest ACT, 2603 )" at bounding box center [645, 536] width 392 height 39
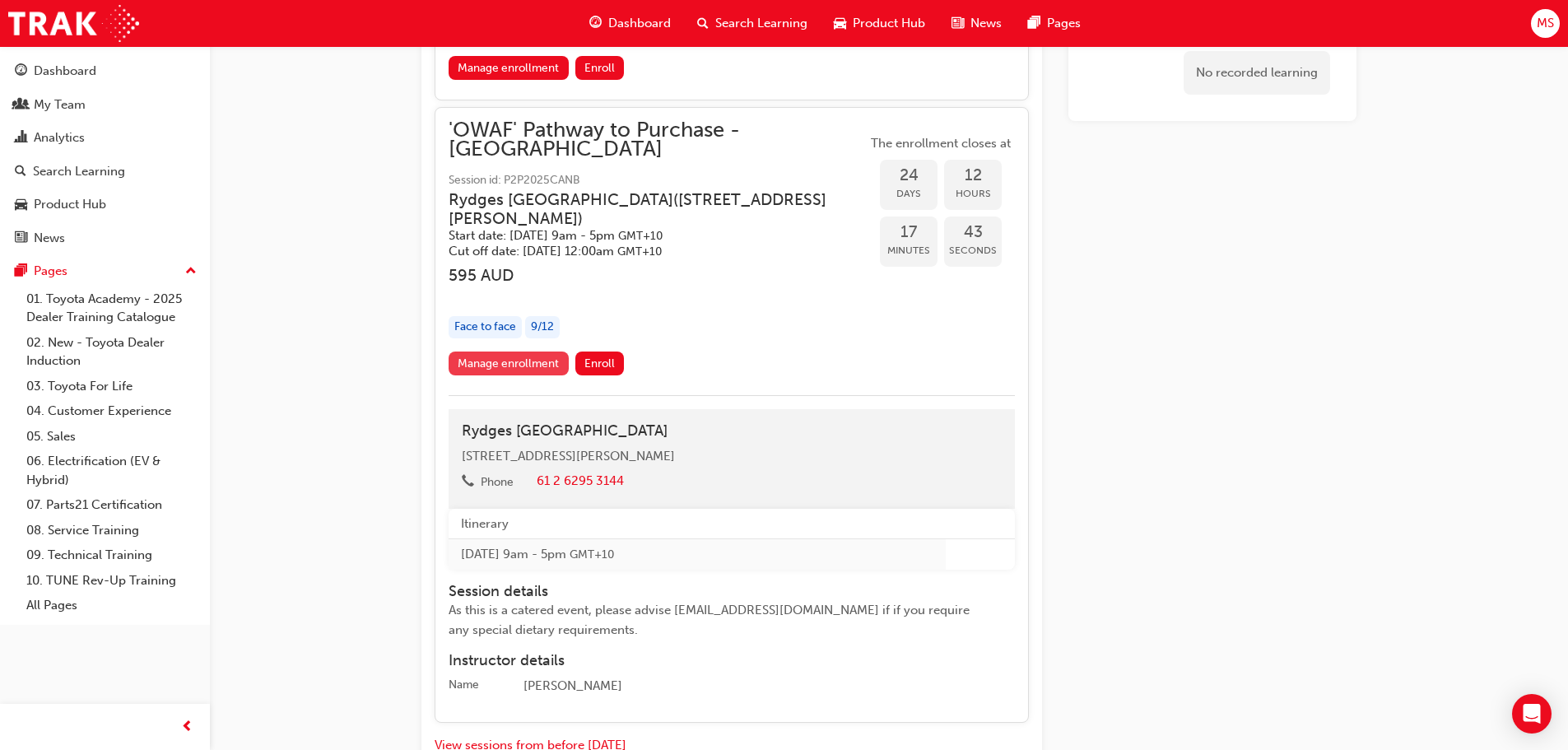
click at [507, 351] on link "Manage enrollment" at bounding box center [509, 363] width 120 height 24
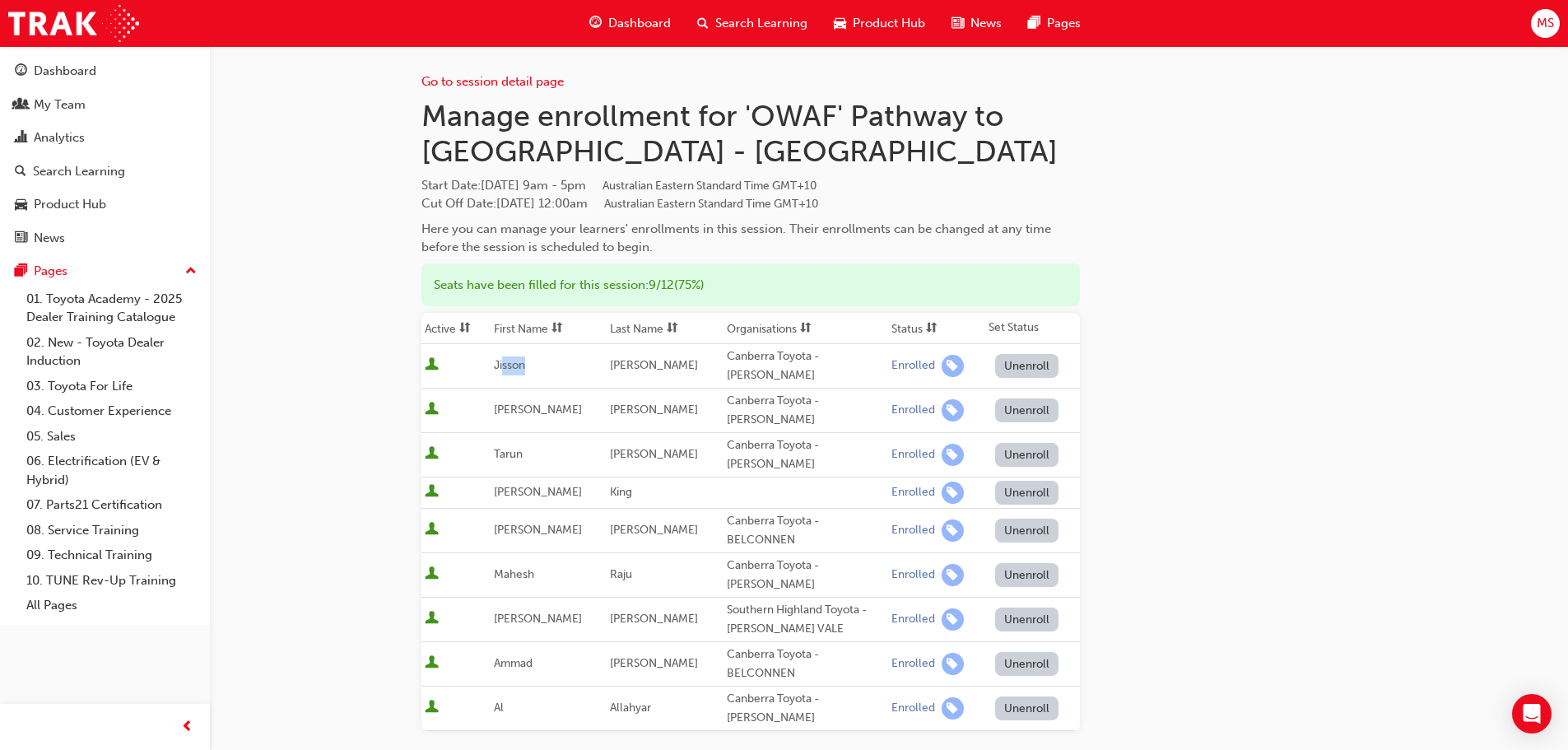
drag, startPoint x: 595, startPoint y: 366, endPoint x: 650, endPoint y: 377, distance: 56.2
click at [650, 376] on tbody "Jisson Alex Canberra Toyota - PHILLIP Enrolled Unenroll Louise Hogden Canberra …" at bounding box center [750, 537] width 658 height 387
click at [518, 447] on span "Tarun" at bounding box center [508, 454] width 29 height 14
click at [528, 567] on span "Mahesh" at bounding box center [514, 574] width 40 height 14
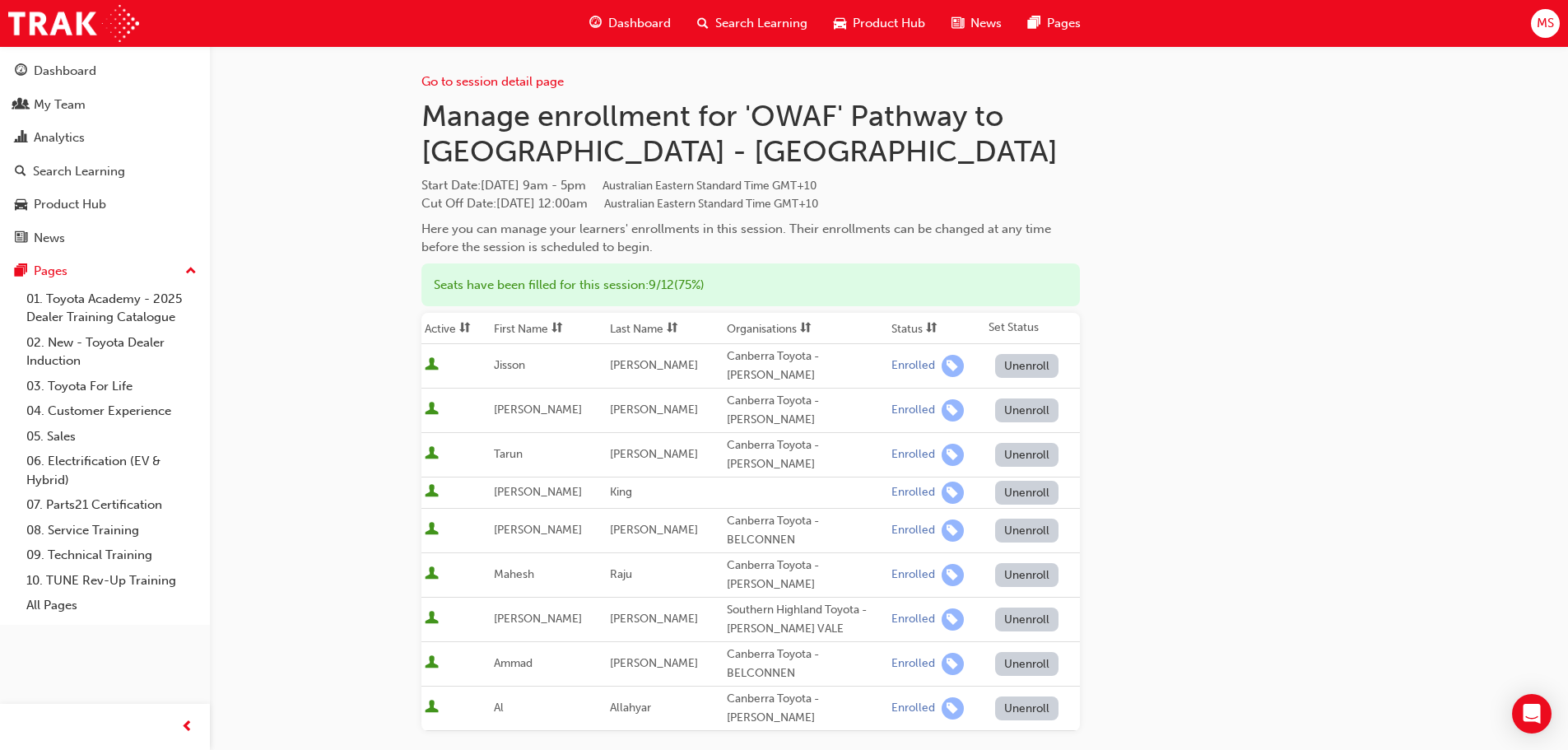
click at [504, 700] on span "Al" at bounding box center [499, 707] width 10 height 14
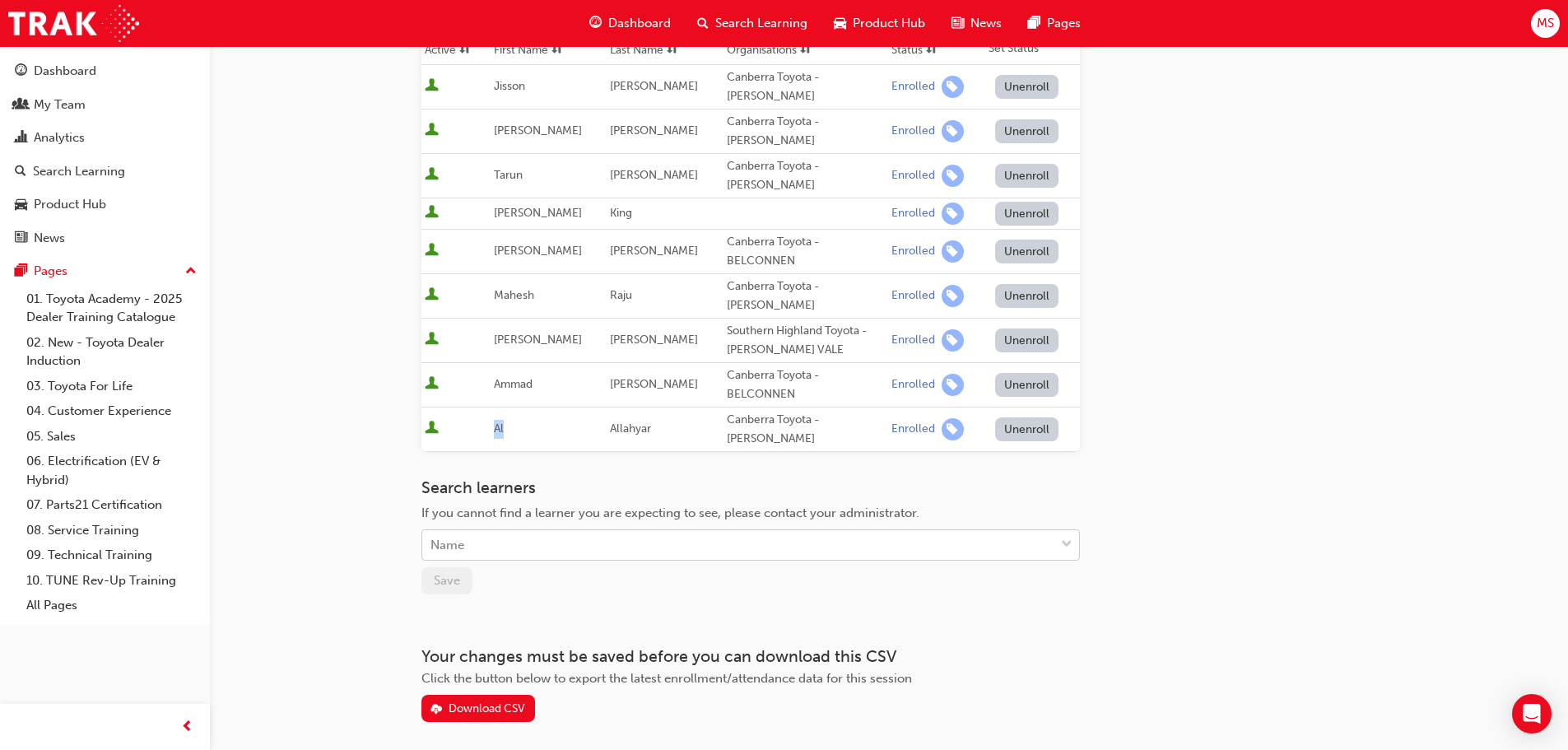
click at [559, 531] on div "Name" at bounding box center [738, 545] width 632 height 29
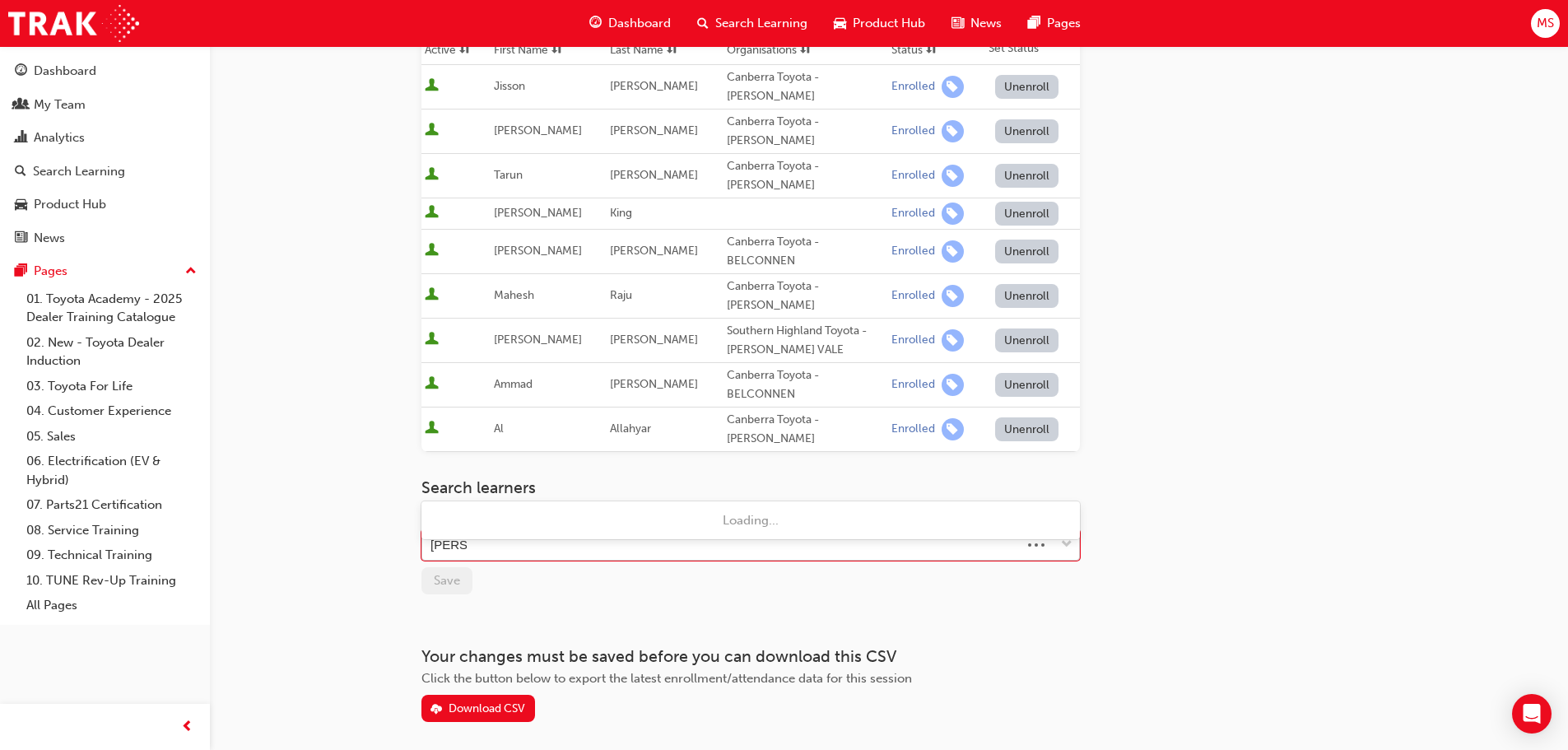
type input "DEAN"
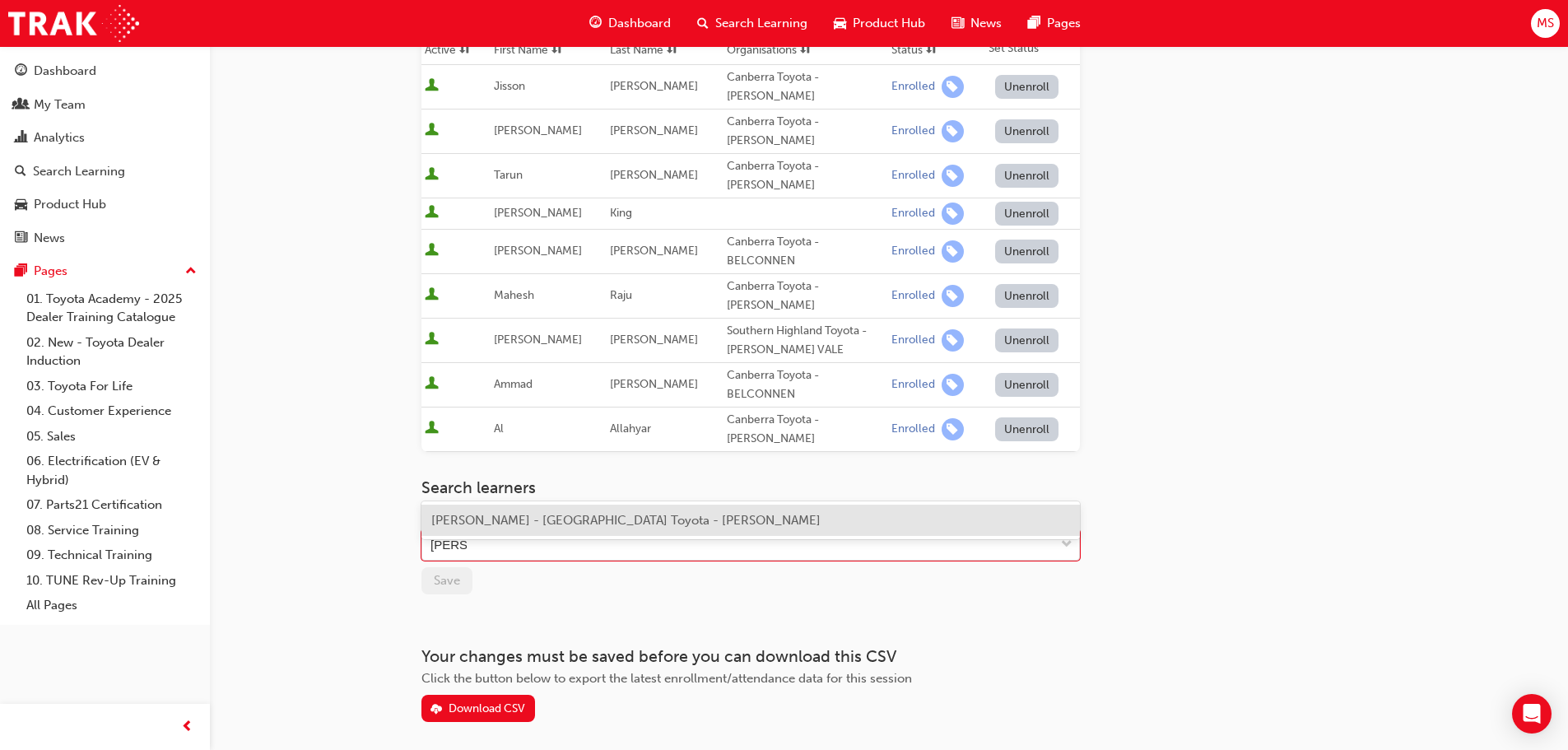
click at [628, 517] on span "Troy Dean - Canberra Toyota - PHILLIP" at bounding box center [625, 520] width 389 height 15
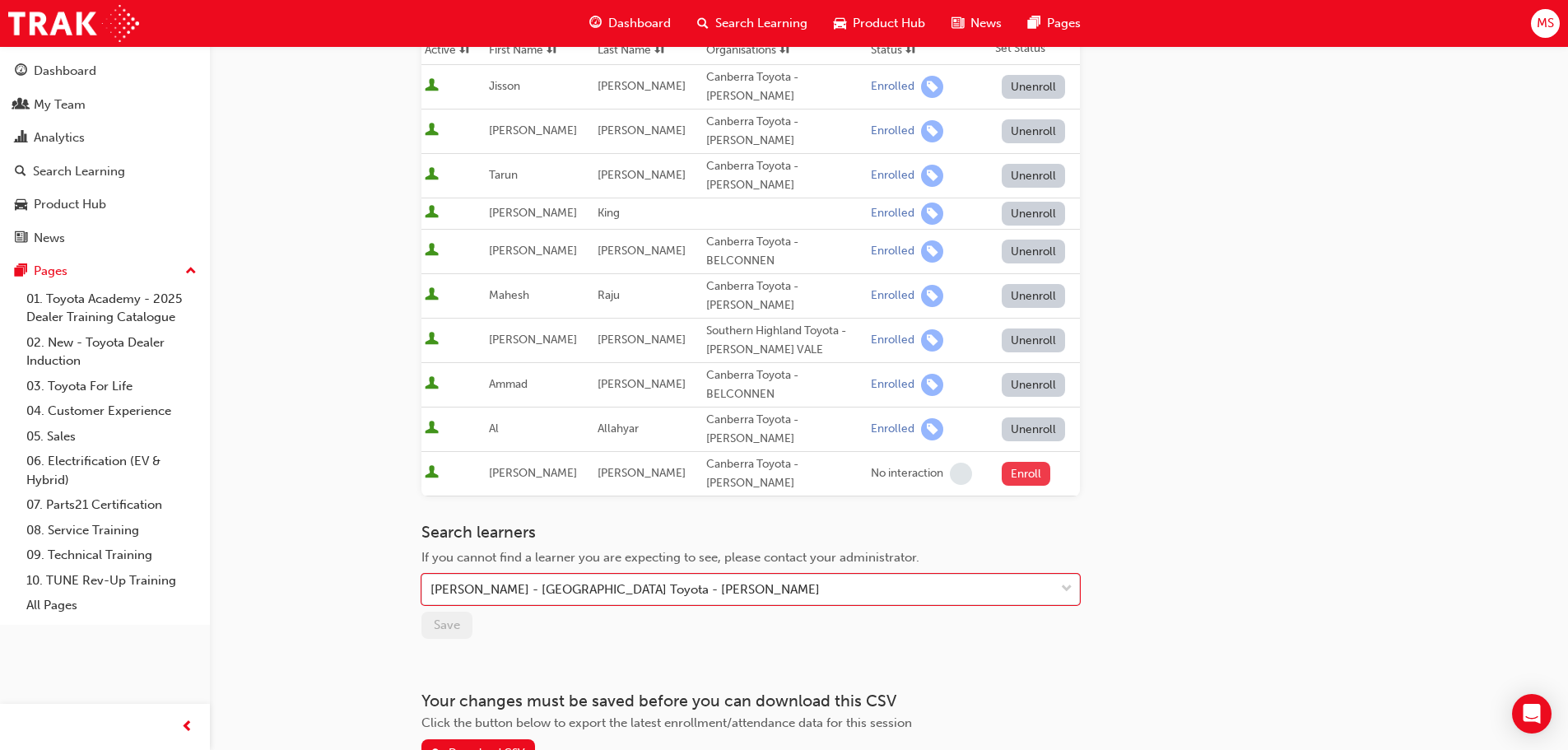
click at [1021, 462] on button "Enroll" at bounding box center [1026, 474] width 49 height 24
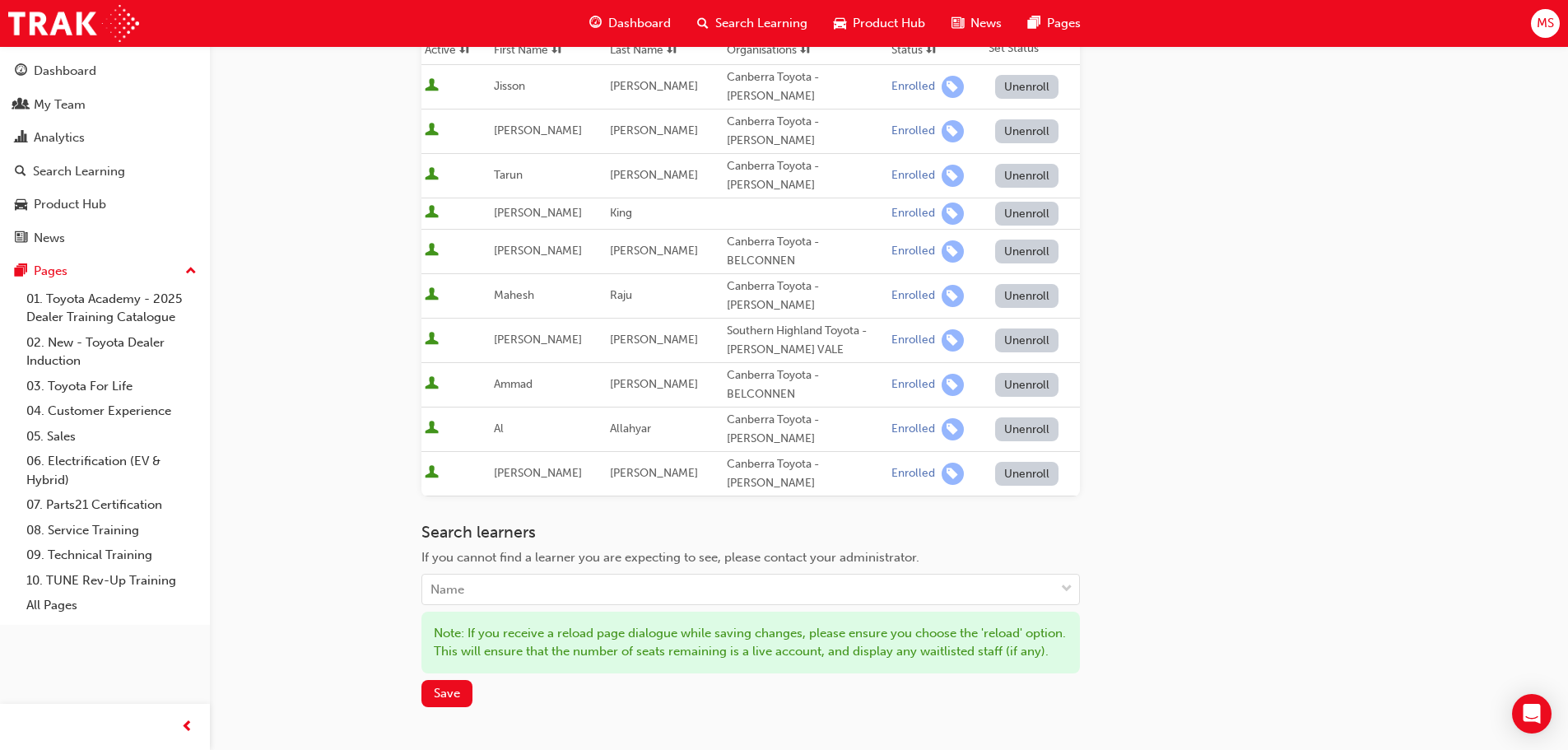
drag, startPoint x: 1218, startPoint y: 481, endPoint x: 1222, endPoint y: 492, distance: 11.5
click at [1220, 490] on div "Go to session detail page Manage enrollment for 'OWAF' Pathway to Purchase - Ca…" at bounding box center [888, 300] width 935 height 1067
click at [461, 680] on button "Save" at bounding box center [446, 693] width 51 height 27
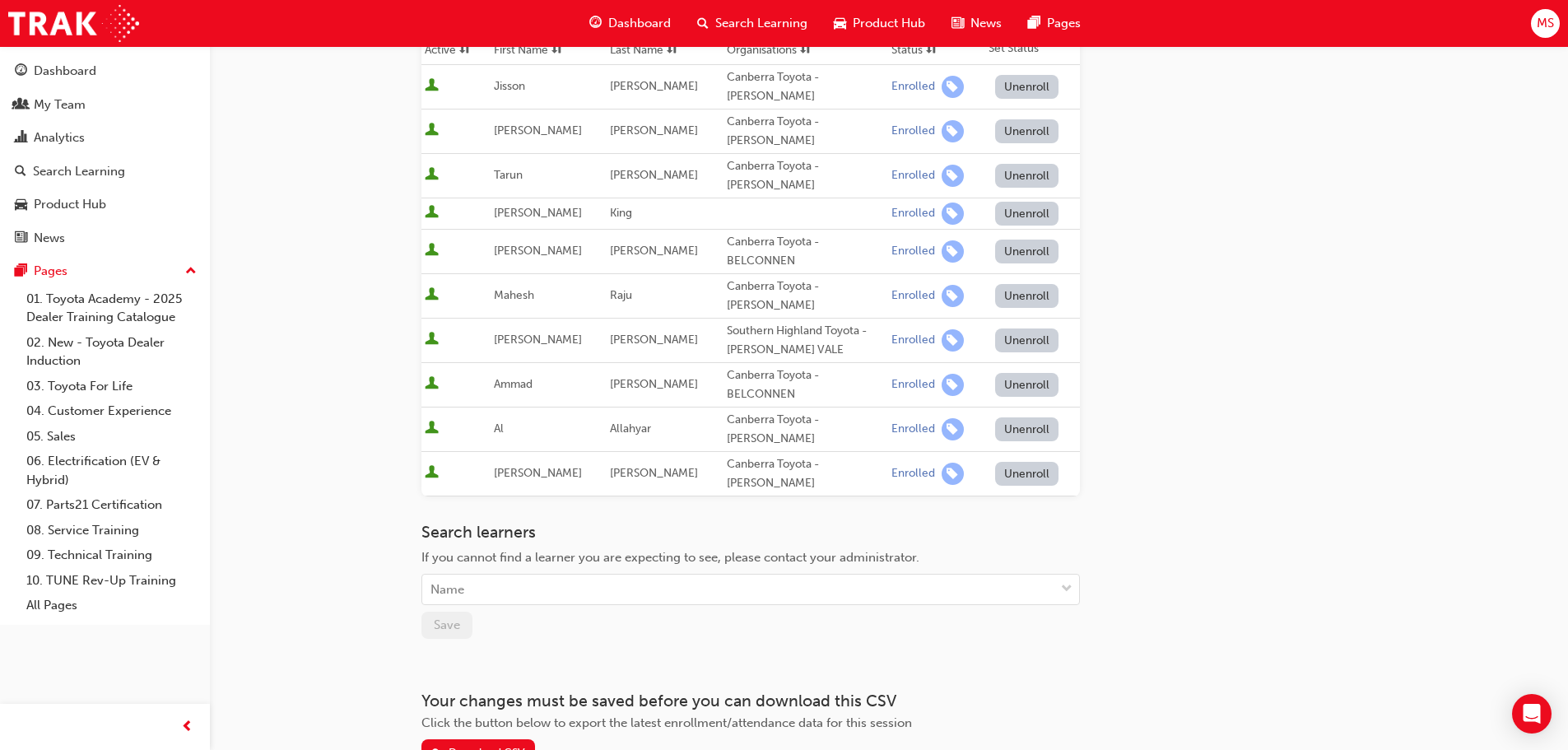
scroll to position [0, 0]
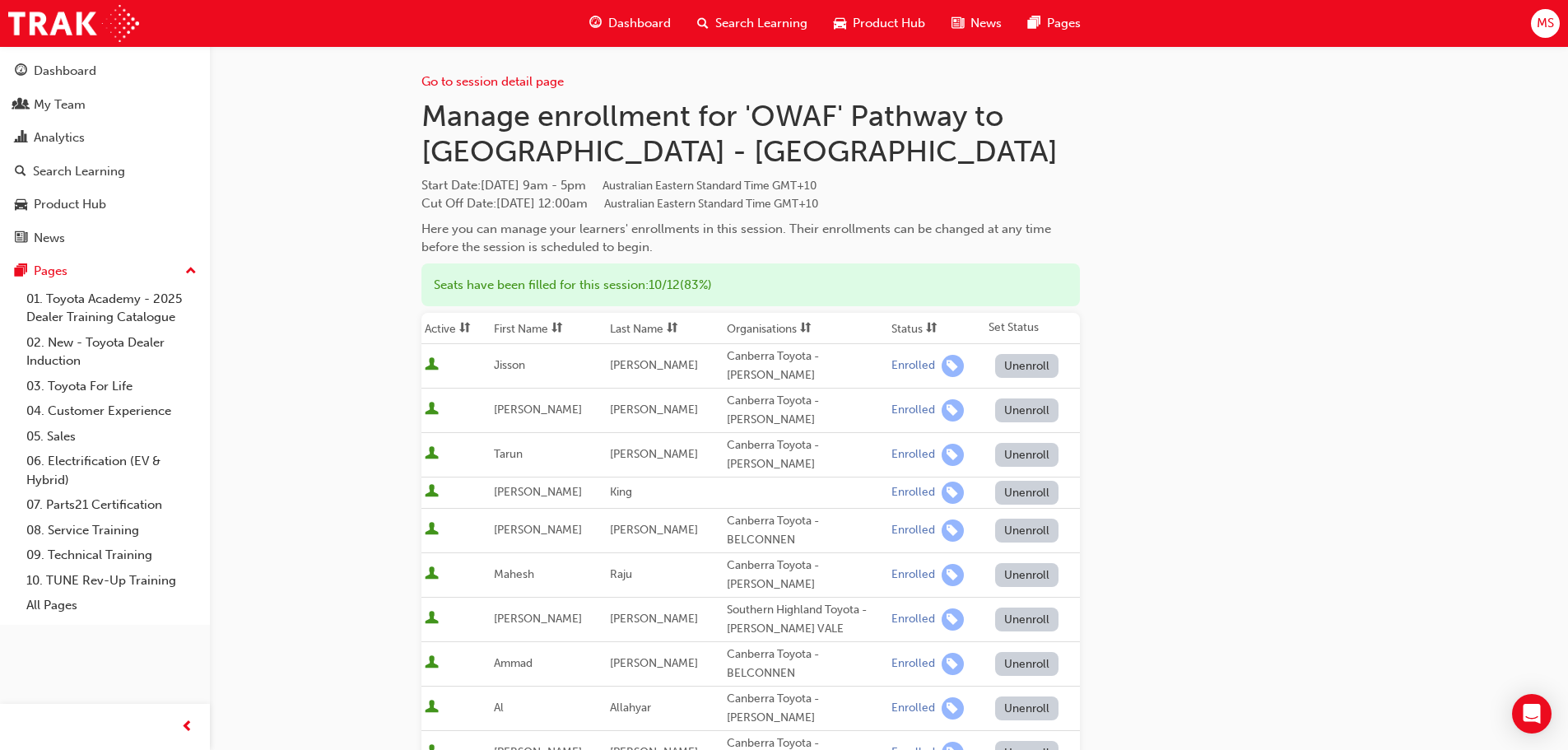
click at [1146, 411] on div "Go to session detail page Manage enrollment for 'OWAF' Pathway to Purchase - Ca…" at bounding box center [888, 545] width 935 height 999
